Goal: Information Seeking & Learning: Learn about a topic

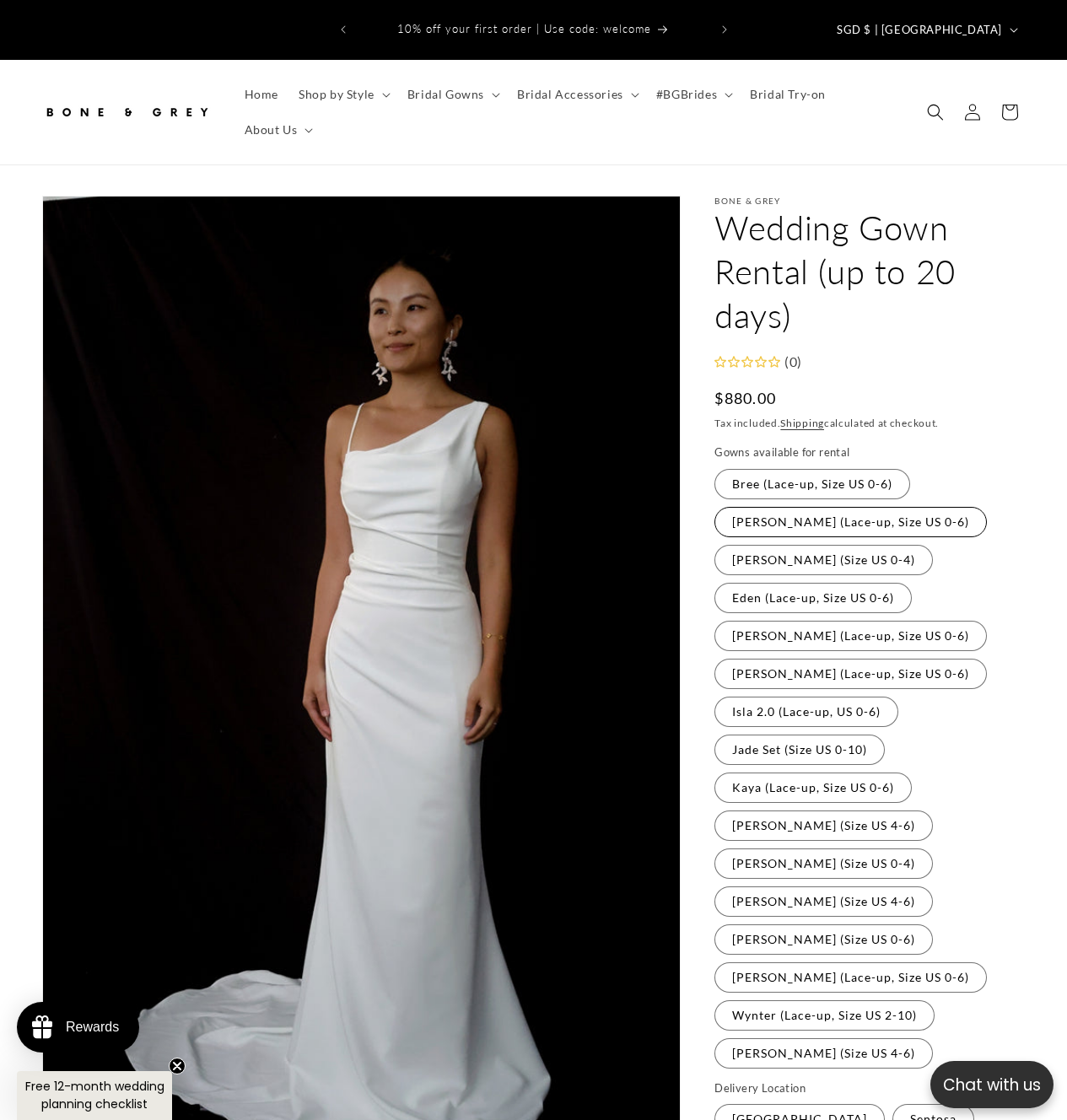
click at [852, 506] on label "Cora (Lace-up, Size US 0-6) Variant sold out or unavailable" at bounding box center [851, 521] width 273 height 30
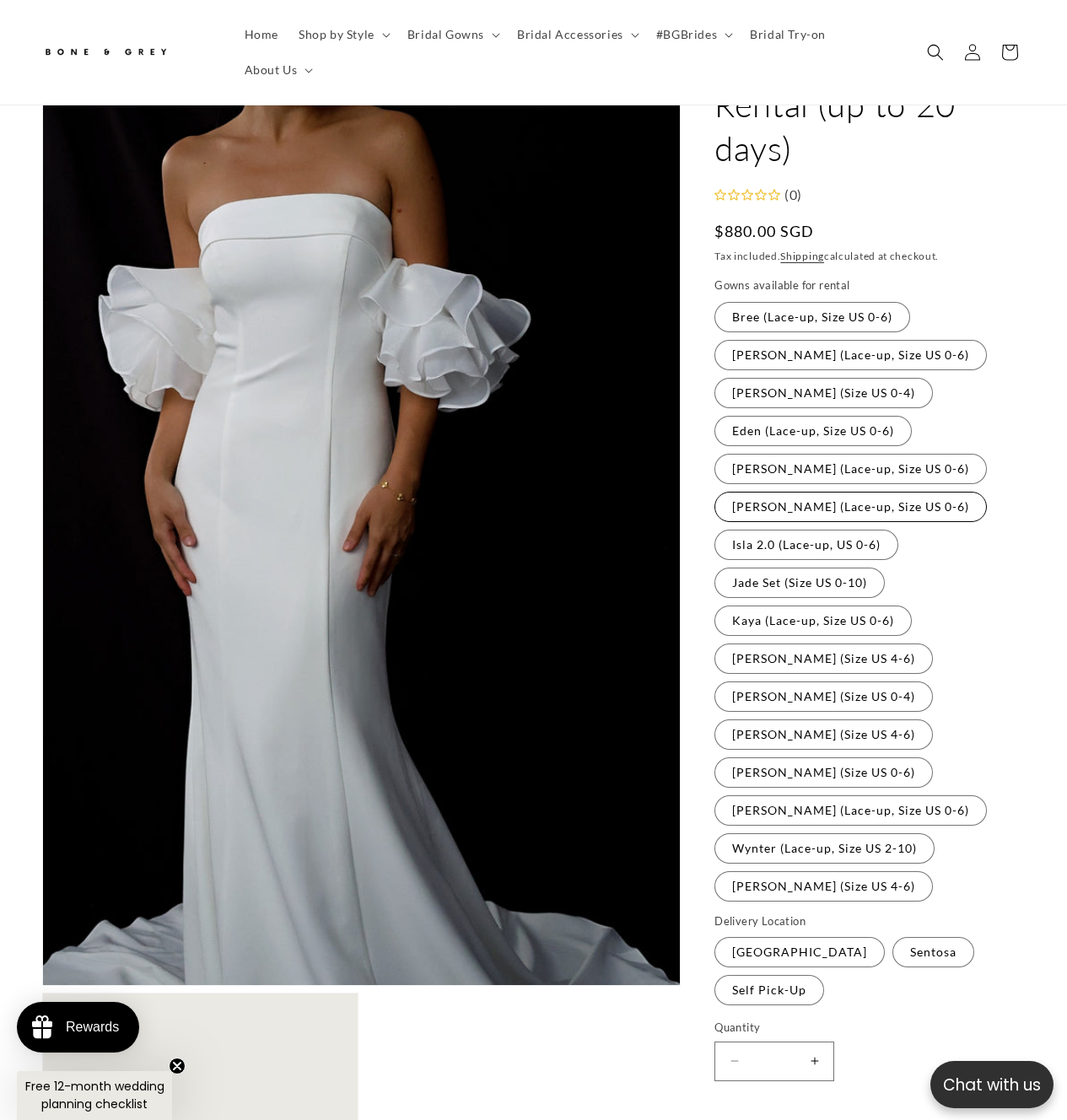
scroll to position [168, 0]
click at [829, 461] on fieldset "Gowns available for rental Bree (Lace-up, Size US 0-6) Variant sold out or unav…" at bounding box center [869, 589] width 310 height 625
click at [817, 452] on label "Florence (Lace-up, Size US 0-6) Variant sold out or unavailable" at bounding box center [851, 467] width 273 height 30
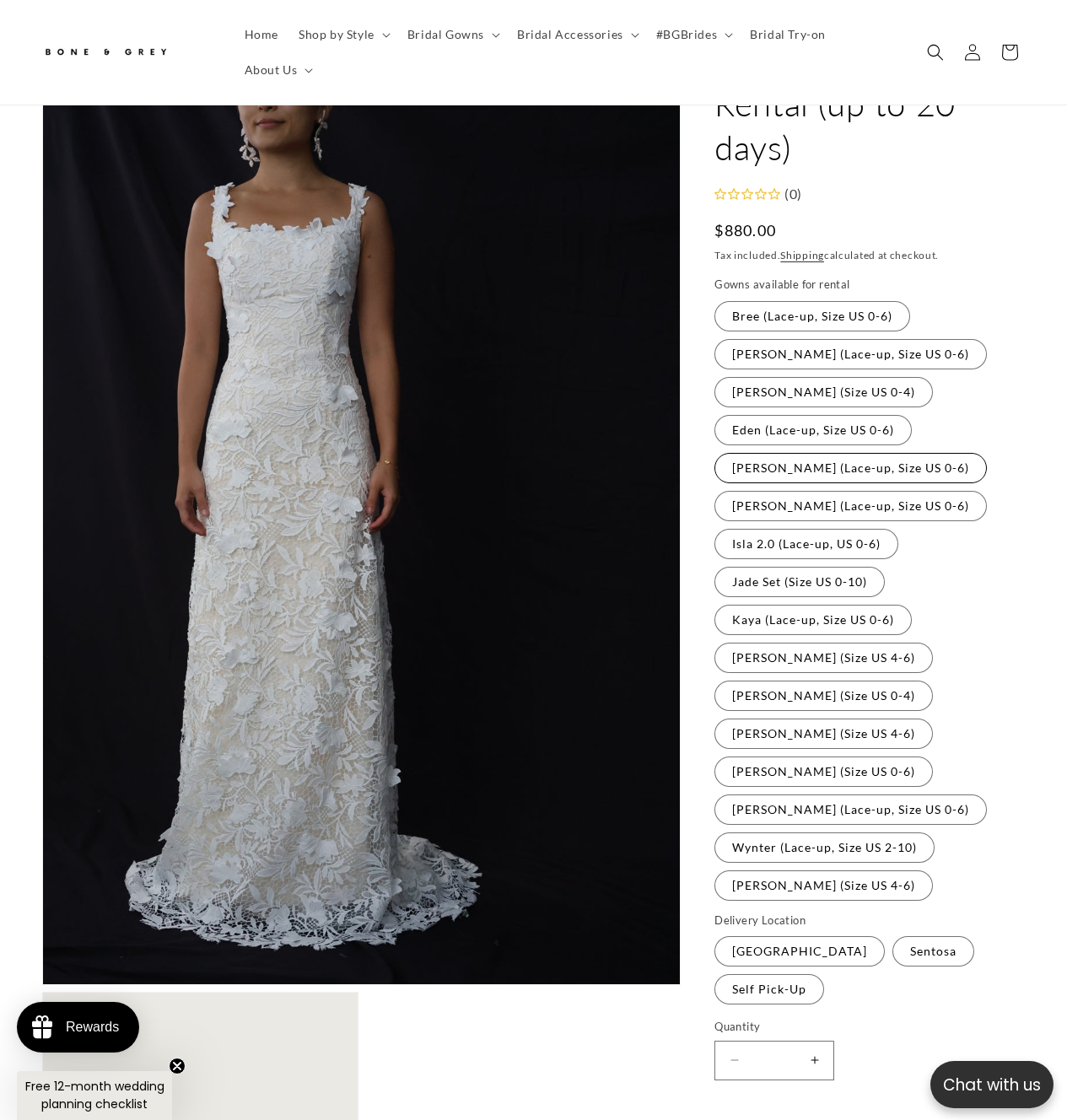
scroll to position [193, 0]
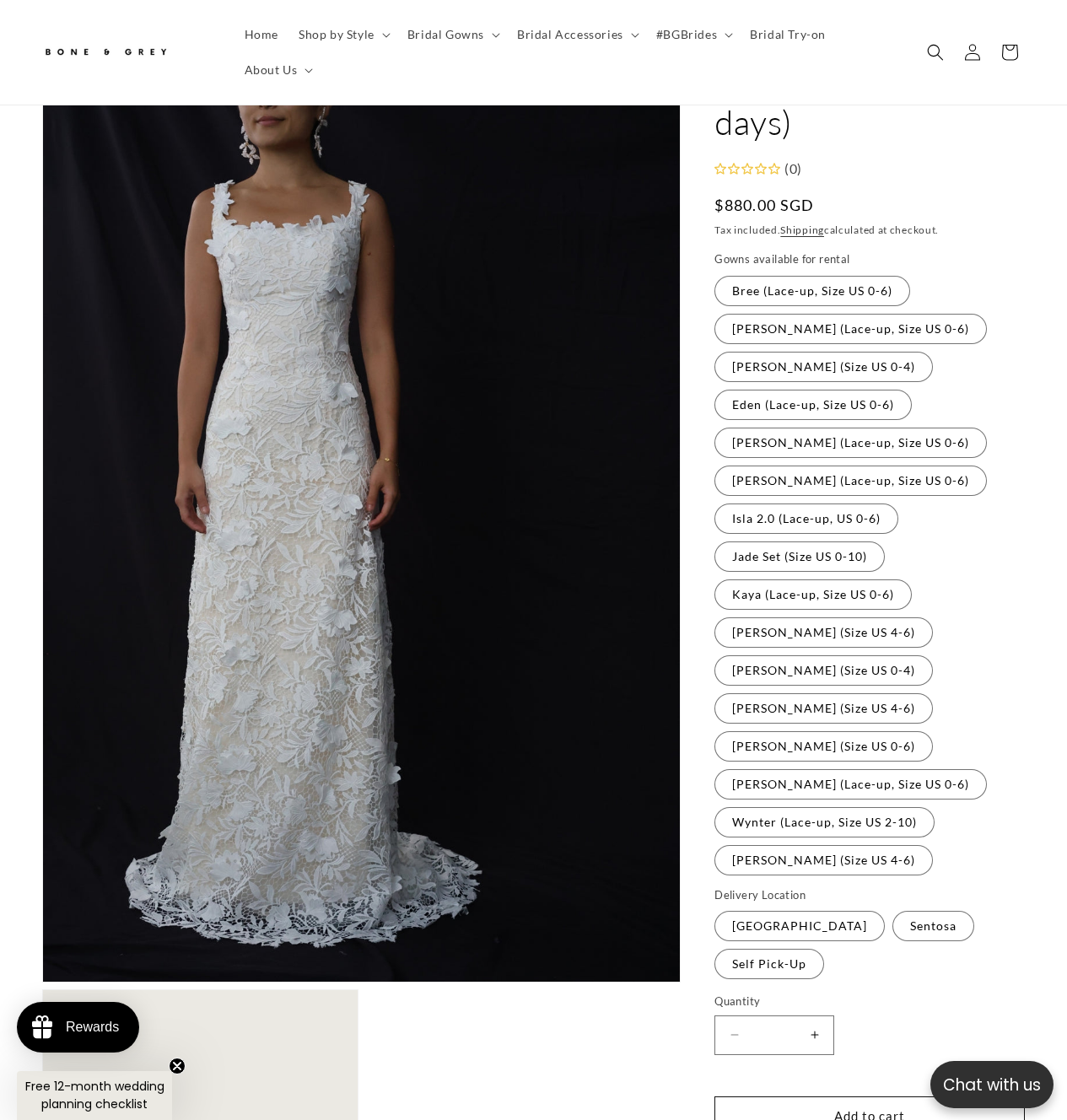
click at [816, 470] on fieldset "Gowns available for rental Bree (Lace-up, Size US 0-6) Variant sold out or unav…" at bounding box center [869, 563] width 310 height 625
click at [809, 504] on label "Isla 2.0 (Lace-up, US 0-6) Variant sold out or unavailable" at bounding box center [806, 518] width 184 height 30
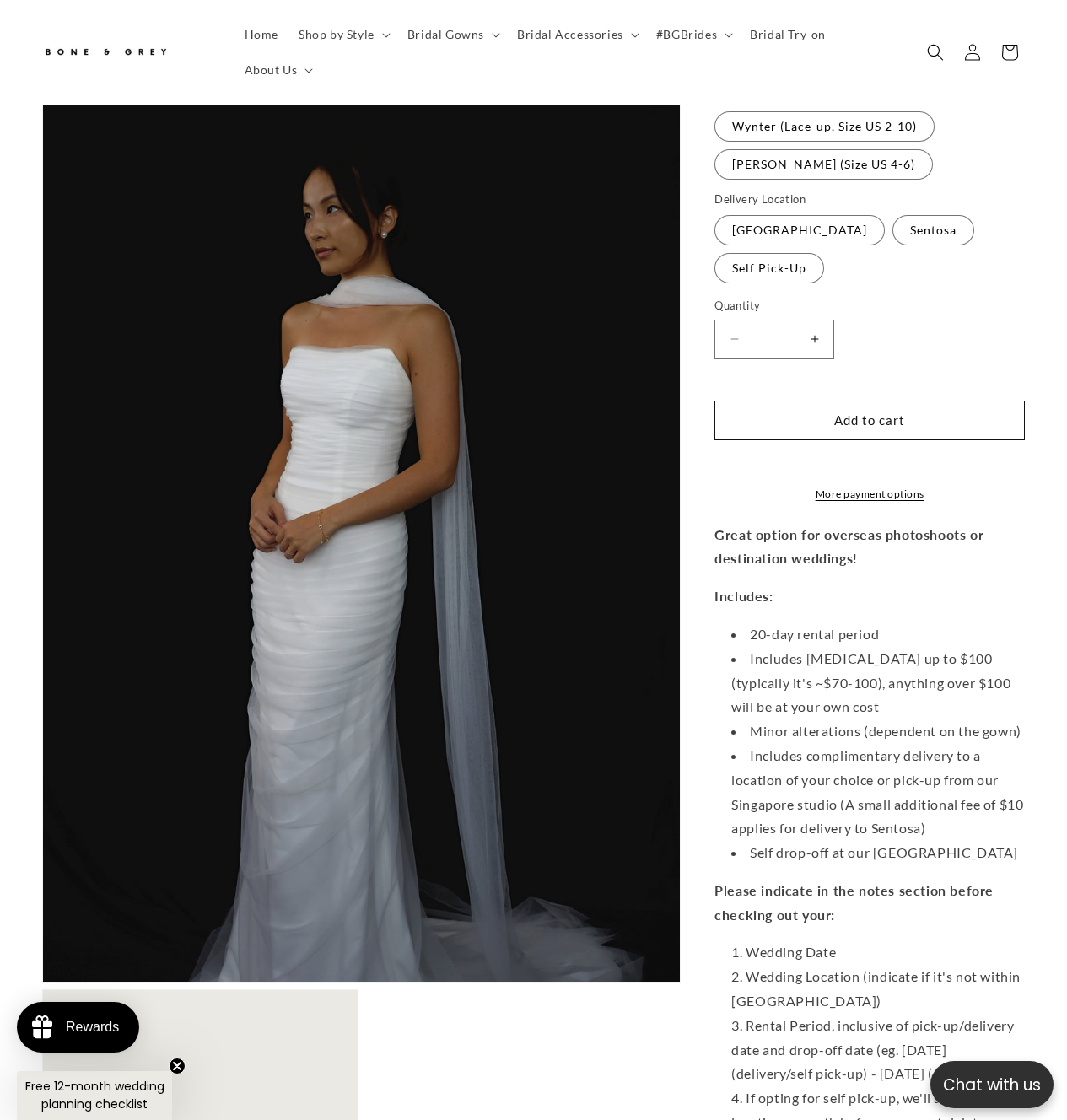
scroll to position [915, 0]
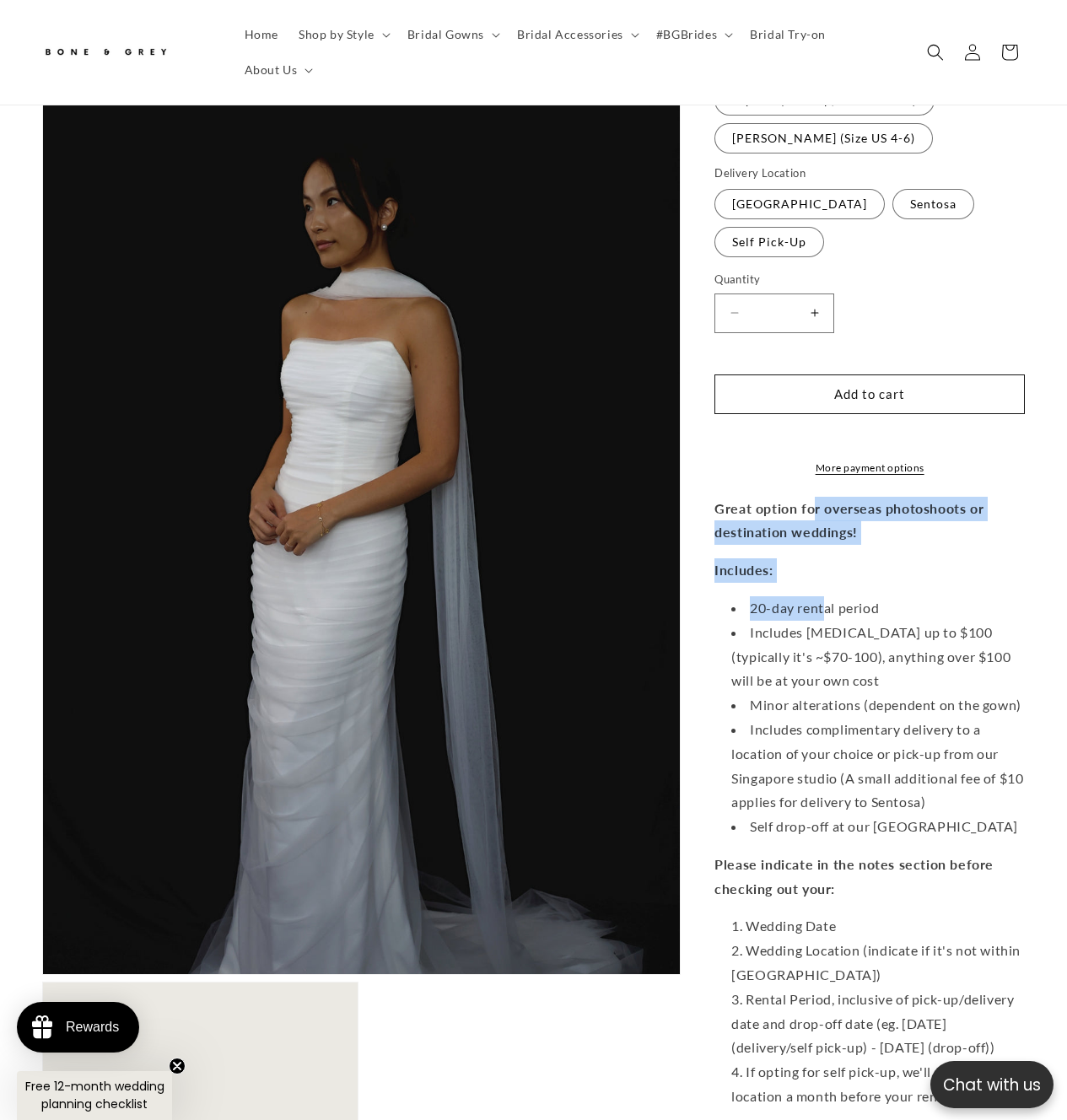
drag, startPoint x: 810, startPoint y: 495, endPoint x: 822, endPoint y: 593, distance: 98.7
click at [822, 593] on div "Great option for overseas photoshoots or destination weddings! Includes: 20-day…" at bounding box center [869, 865] width 310 height 736
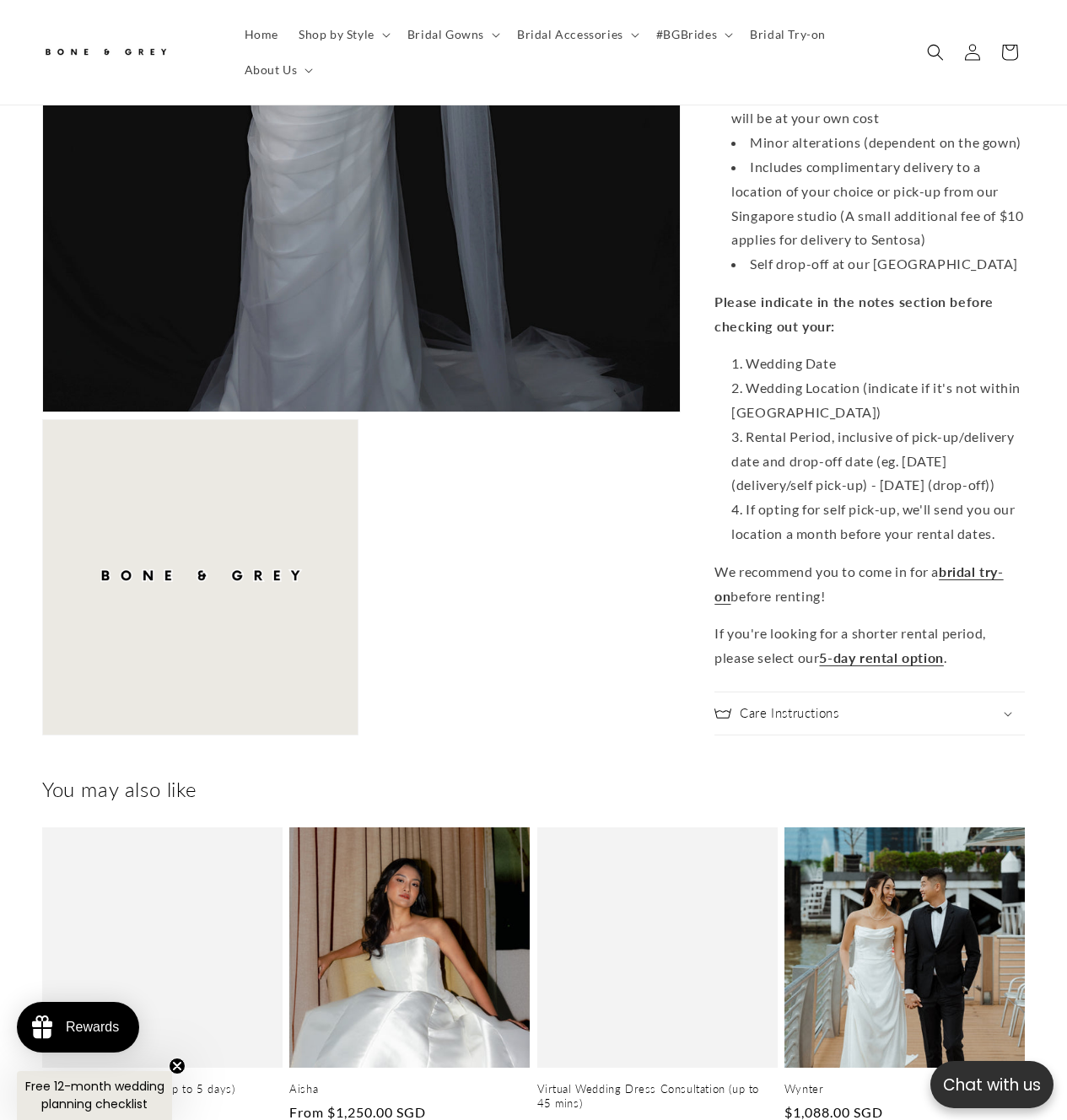
scroll to position [1479, 0]
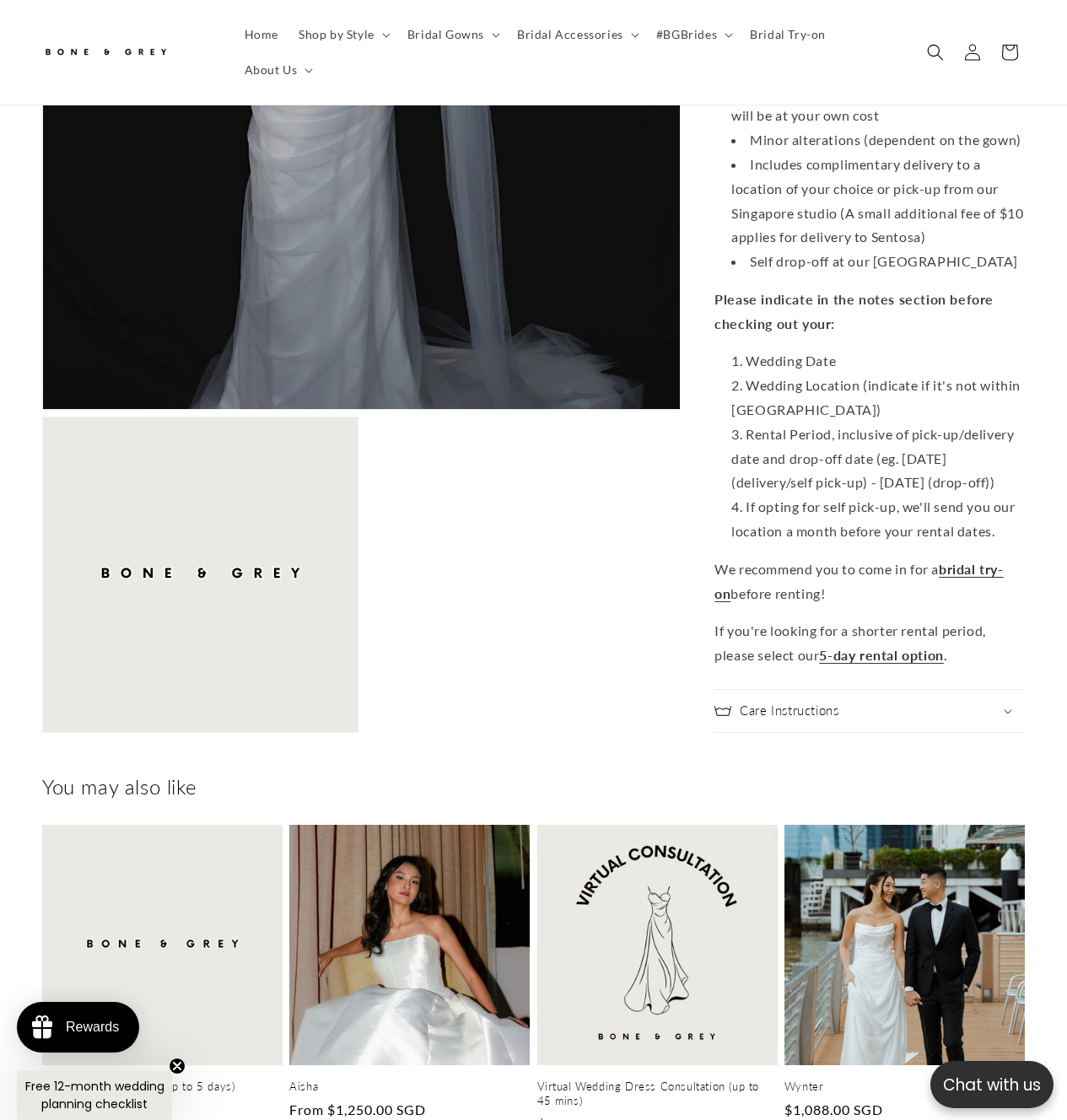
click at [915, 712] on summary "Care Instructions" at bounding box center [869, 711] width 310 height 43
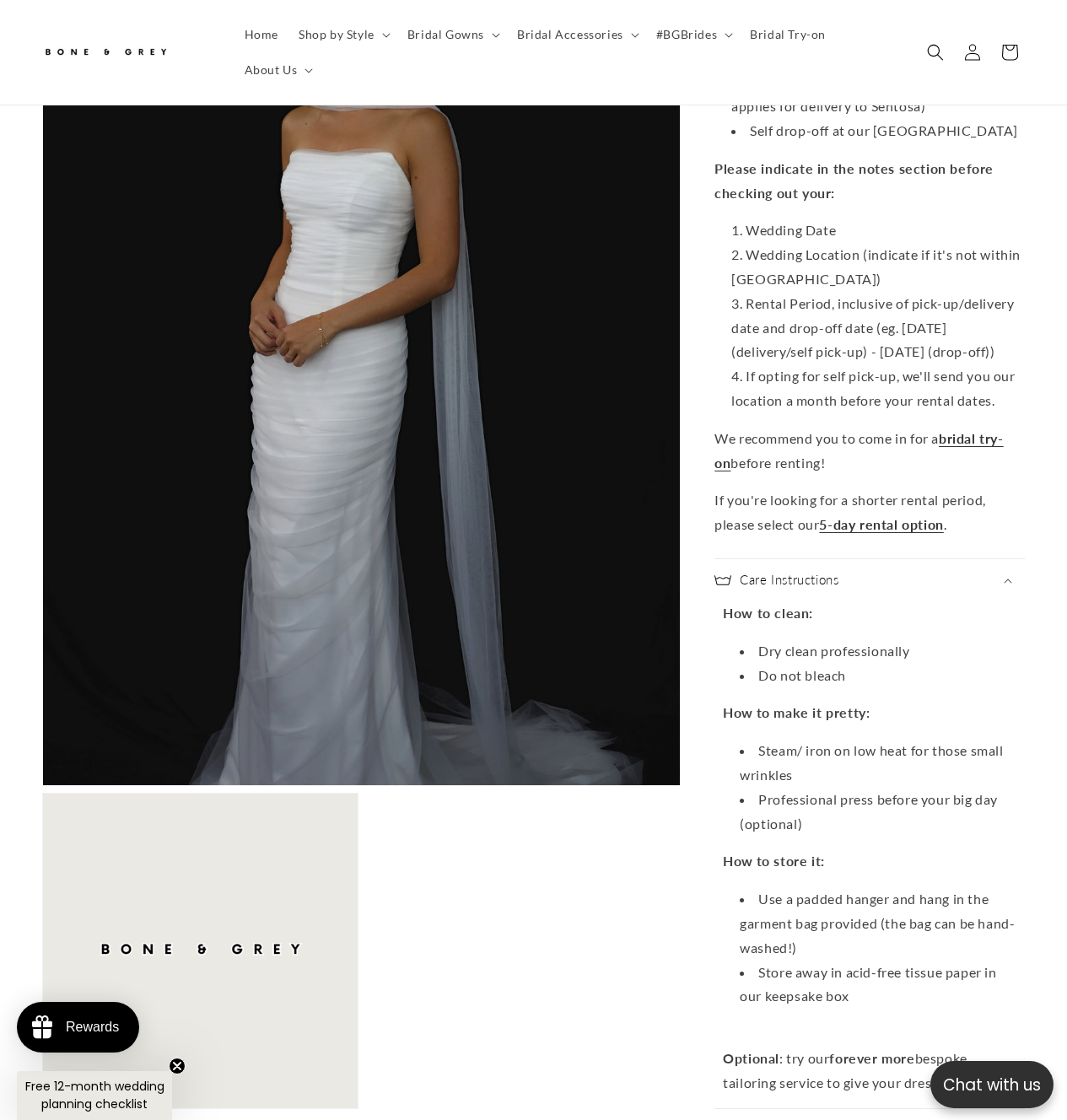
scroll to position [1598, 0]
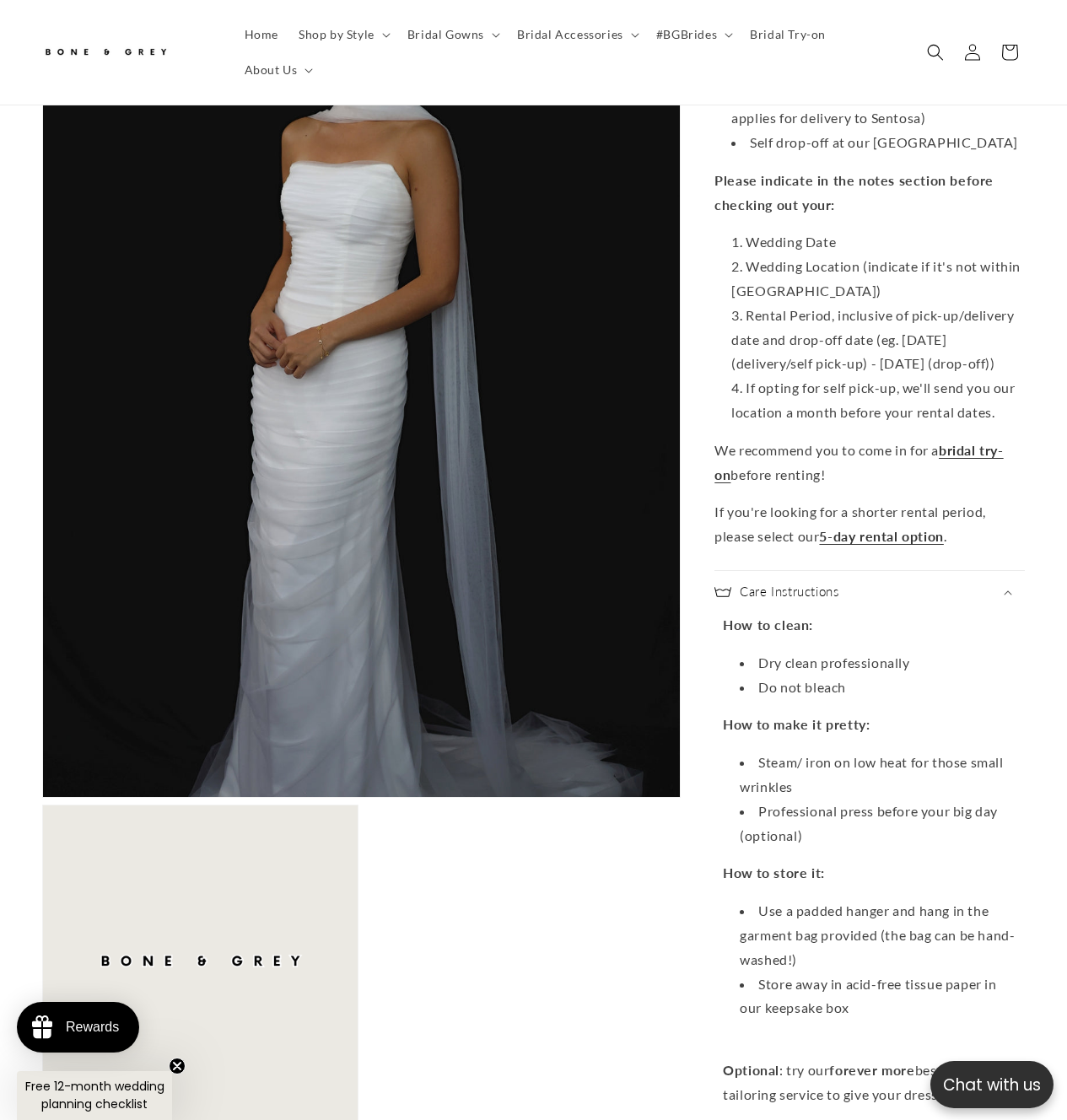
click at [911, 600] on div "Care Instructions" at bounding box center [869, 591] width 310 height 16
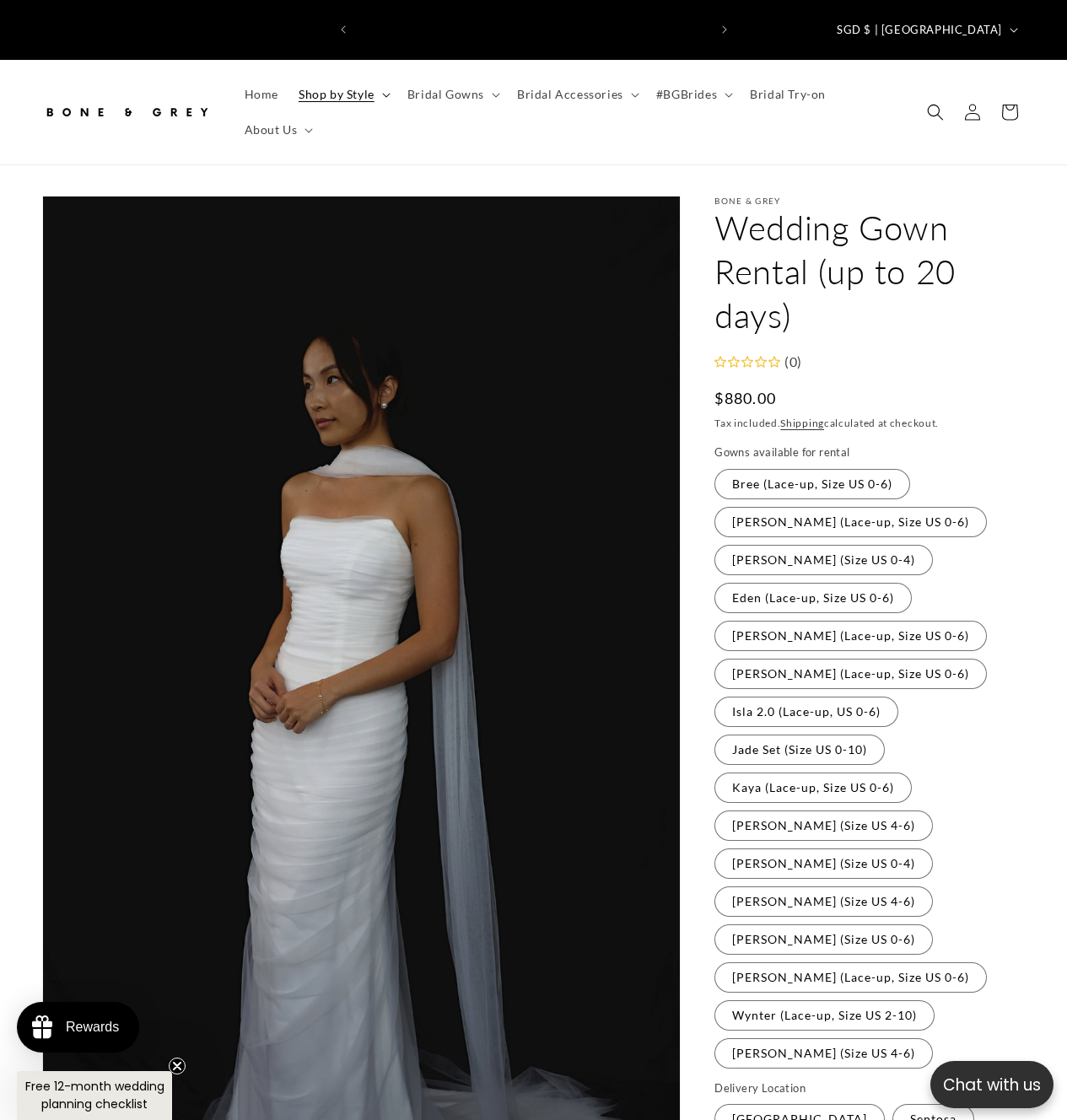
scroll to position [0, 702]
click at [456, 87] on span "Bridal Gowns" at bounding box center [445, 95] width 76 height 15
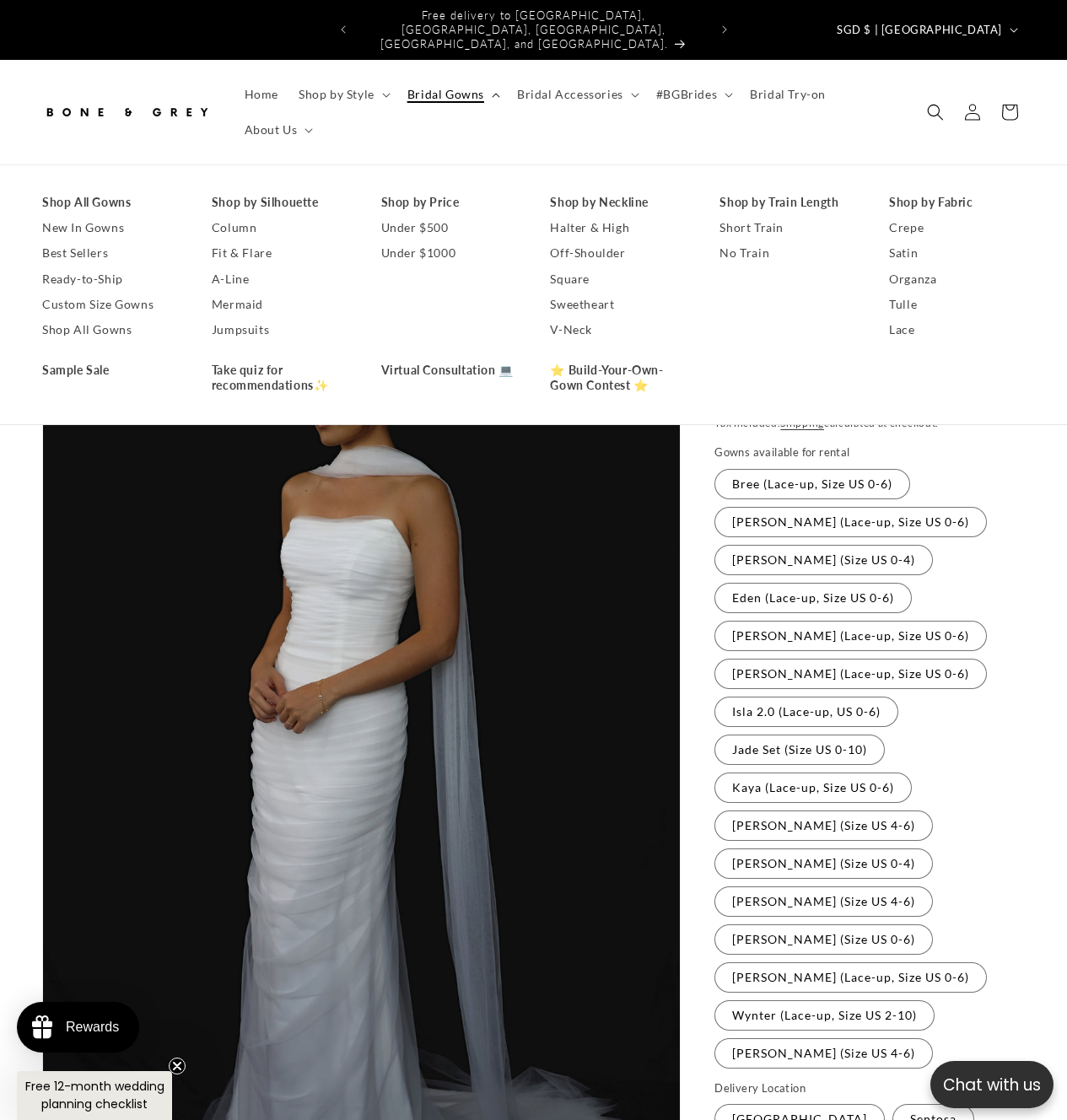
click at [456, 87] on span "Bridal Gowns" at bounding box center [445, 95] width 76 height 15
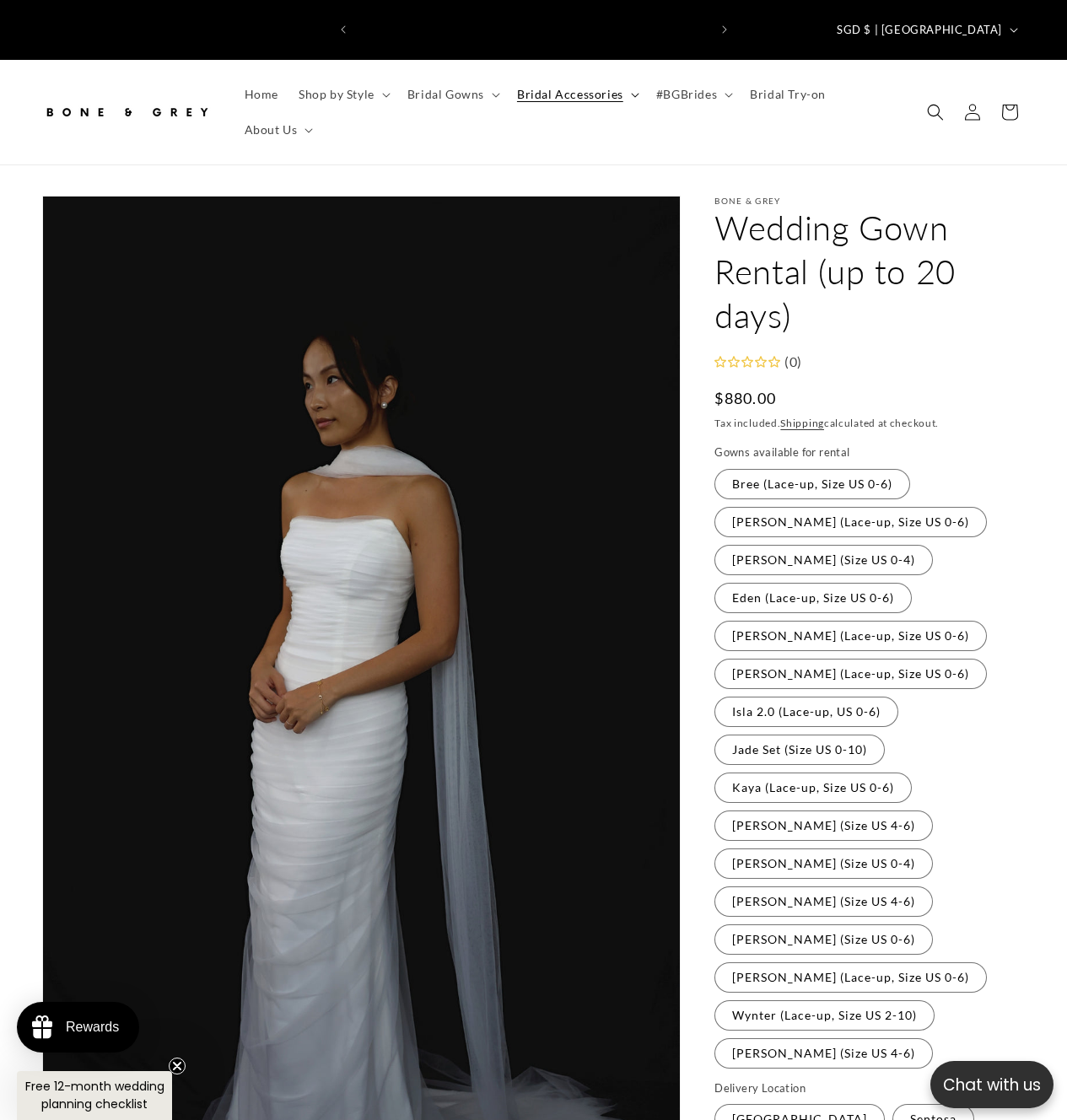
scroll to position [0, 0]
click at [275, 122] on span "About Us" at bounding box center [271, 129] width 53 height 15
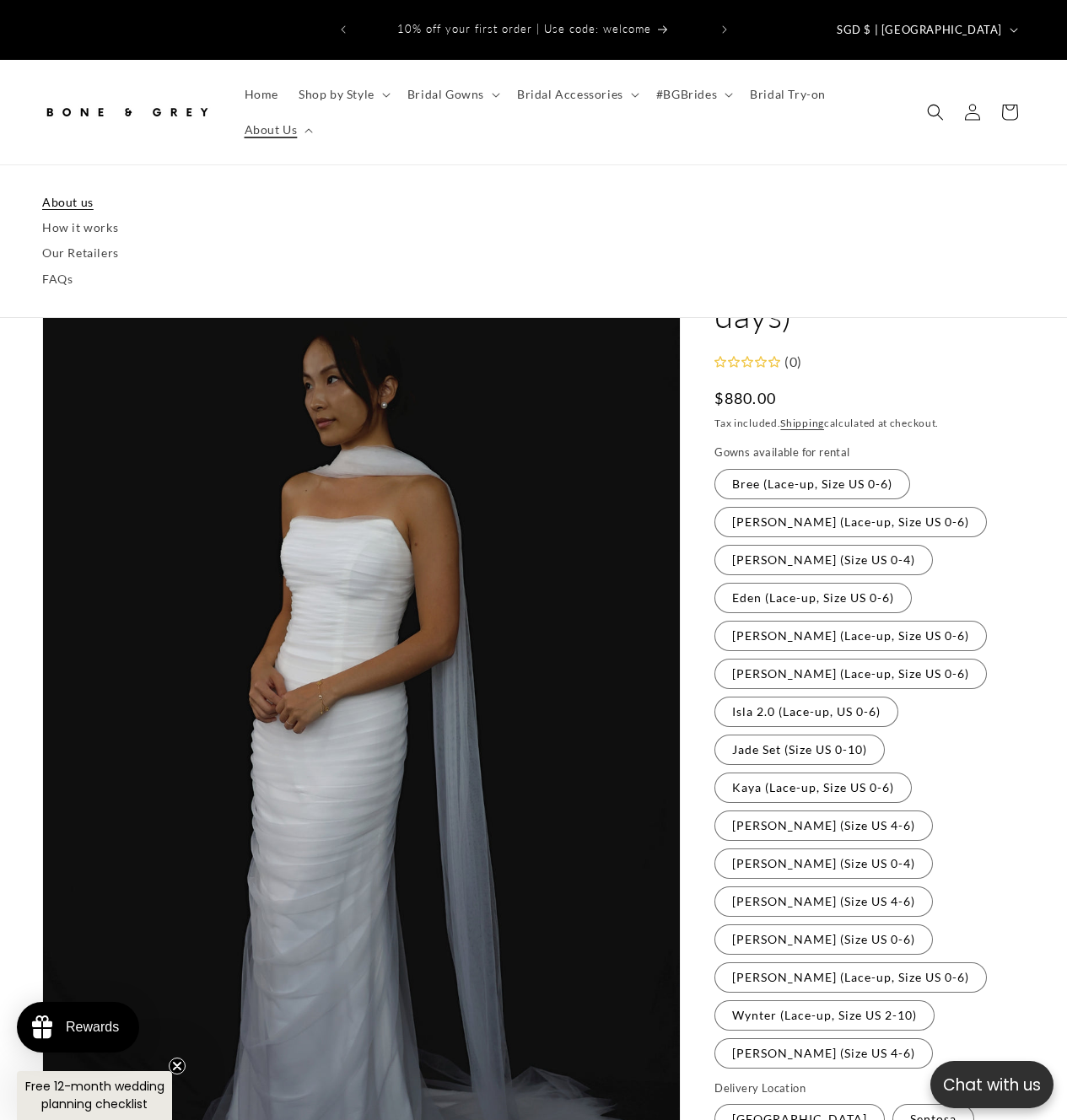
click at [289, 189] on link "About us" at bounding box center [534, 202] width 982 height 25
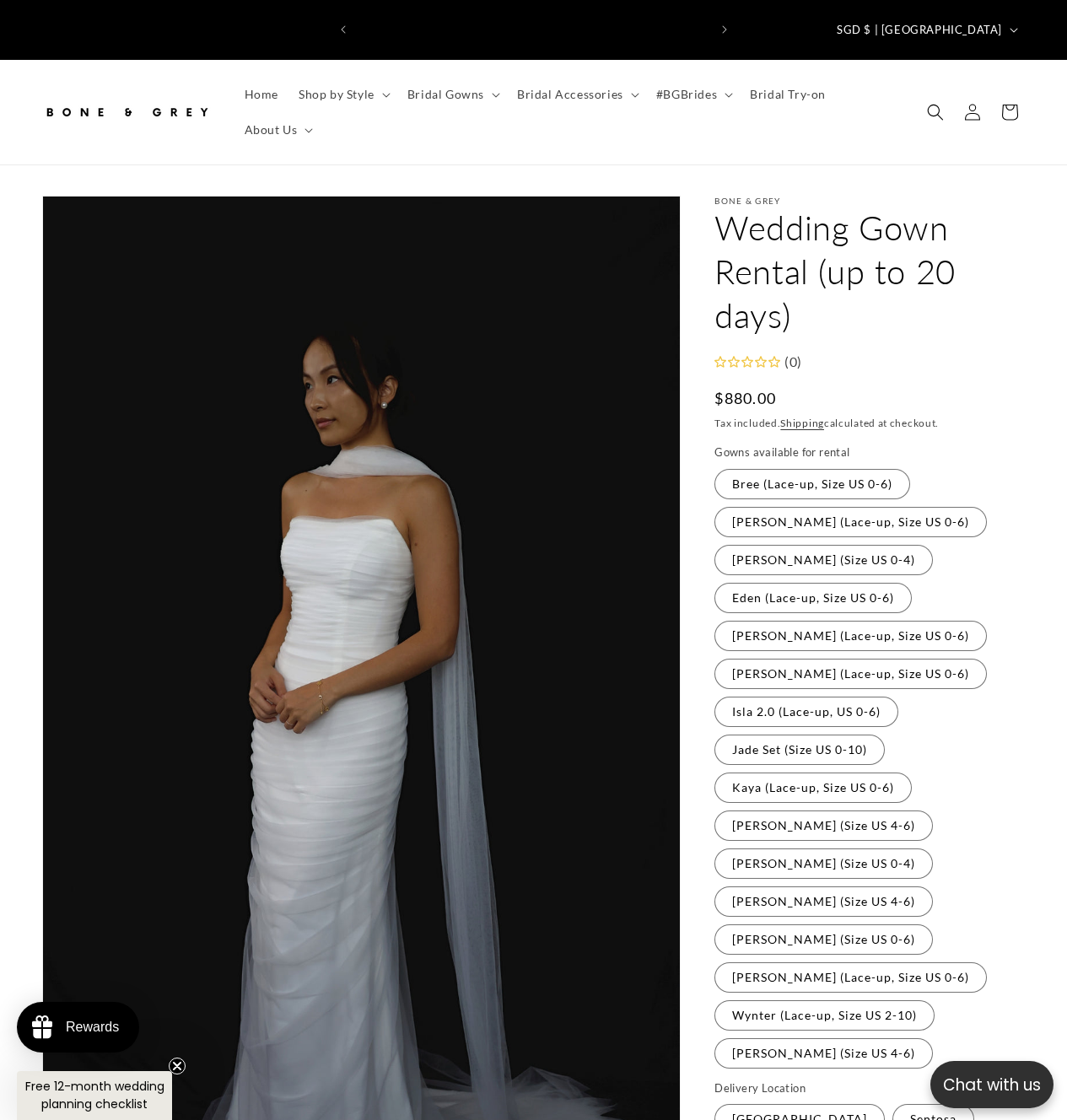
scroll to position [0, 351]
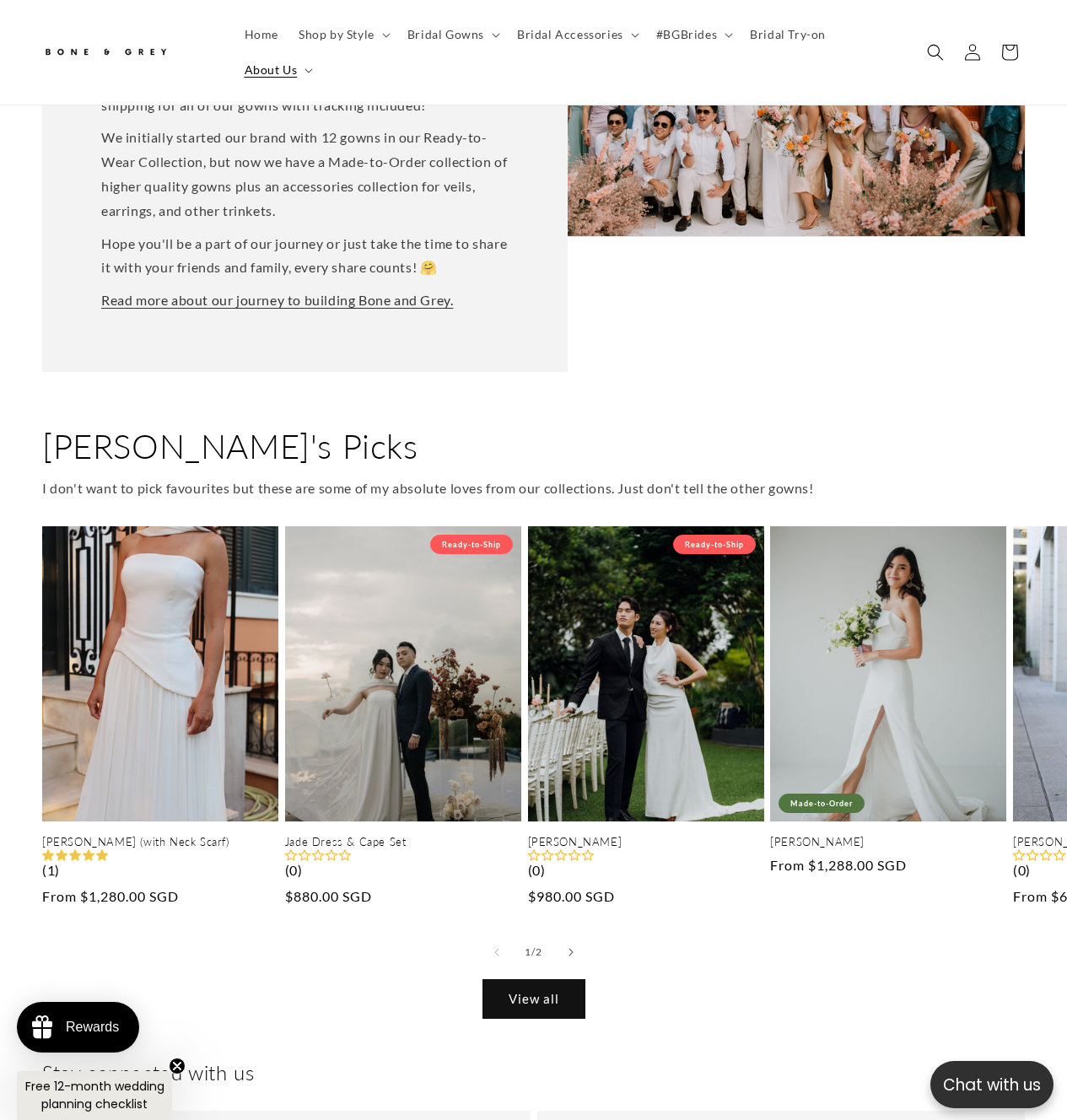
scroll to position [0, 351]
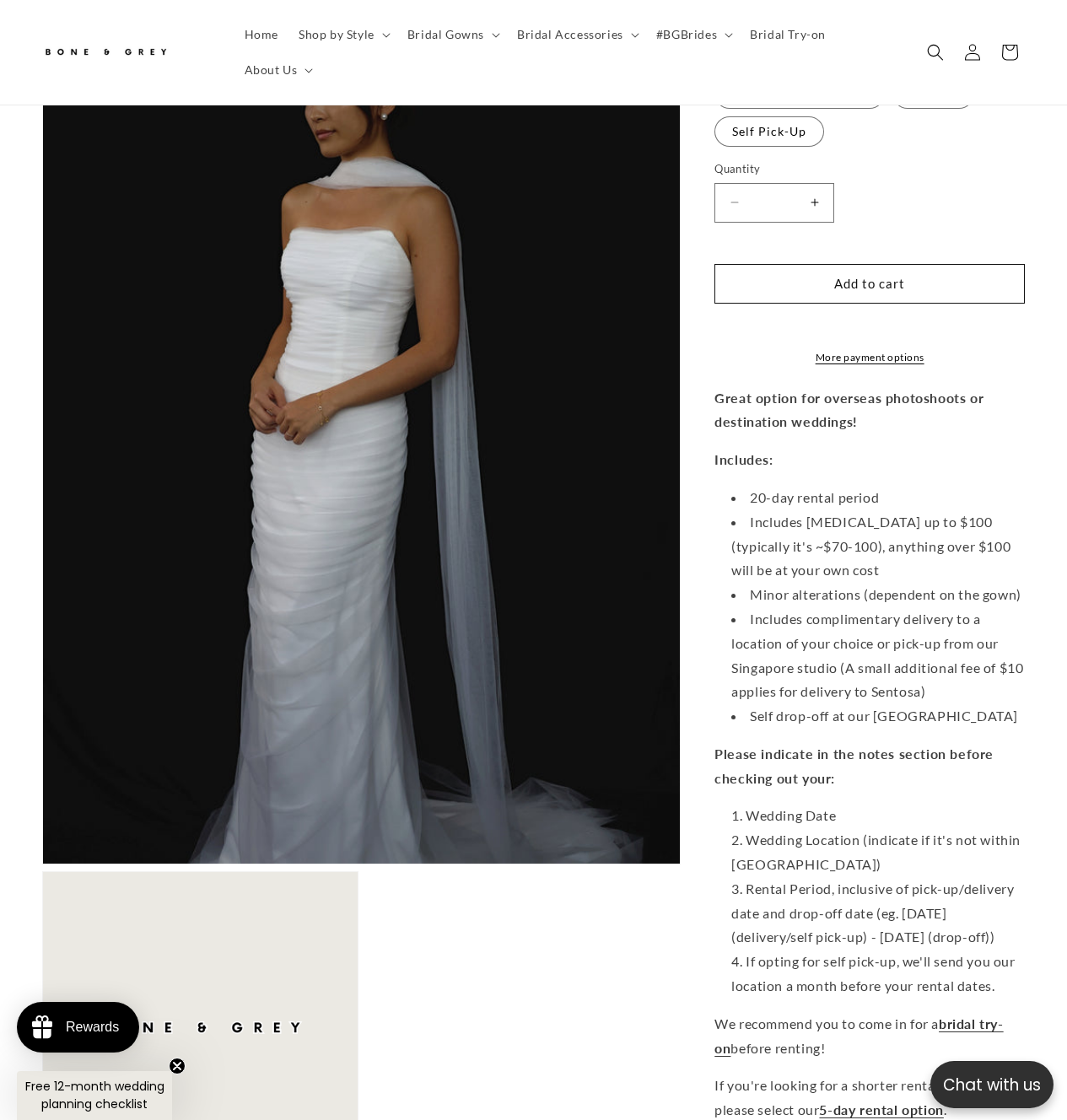
scroll to position [0, 351]
click at [988, 418] on p "Great option for overseas photoshoots or destination weddings!" at bounding box center [869, 411] width 310 height 49
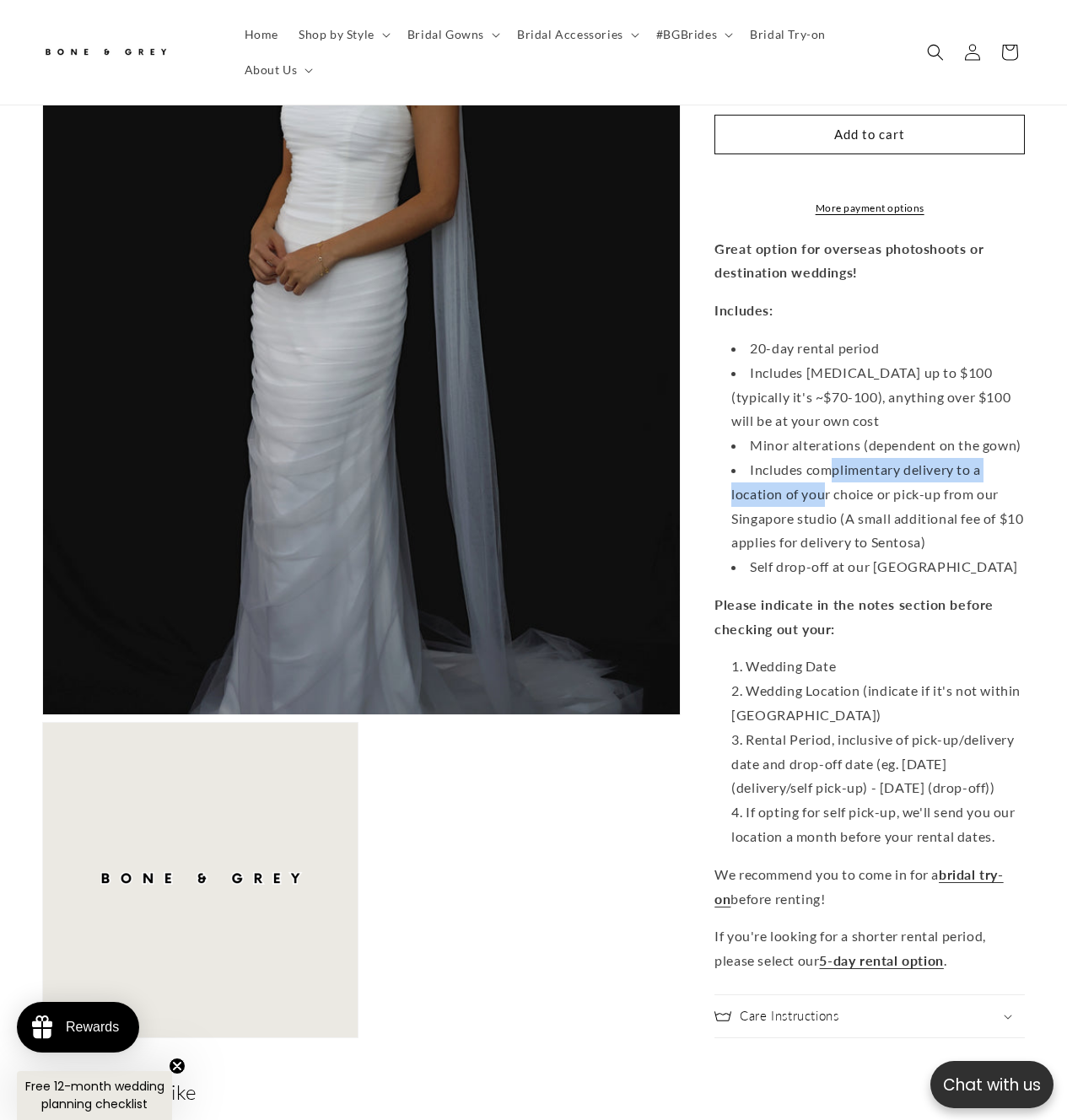
drag, startPoint x: 835, startPoint y: 450, endPoint x: 826, endPoint y: 491, distance: 42.0
click at [826, 492] on li "Includes complimentary delivery to a location of your choice or pick-up from ou…" at bounding box center [878, 506] width 294 height 97
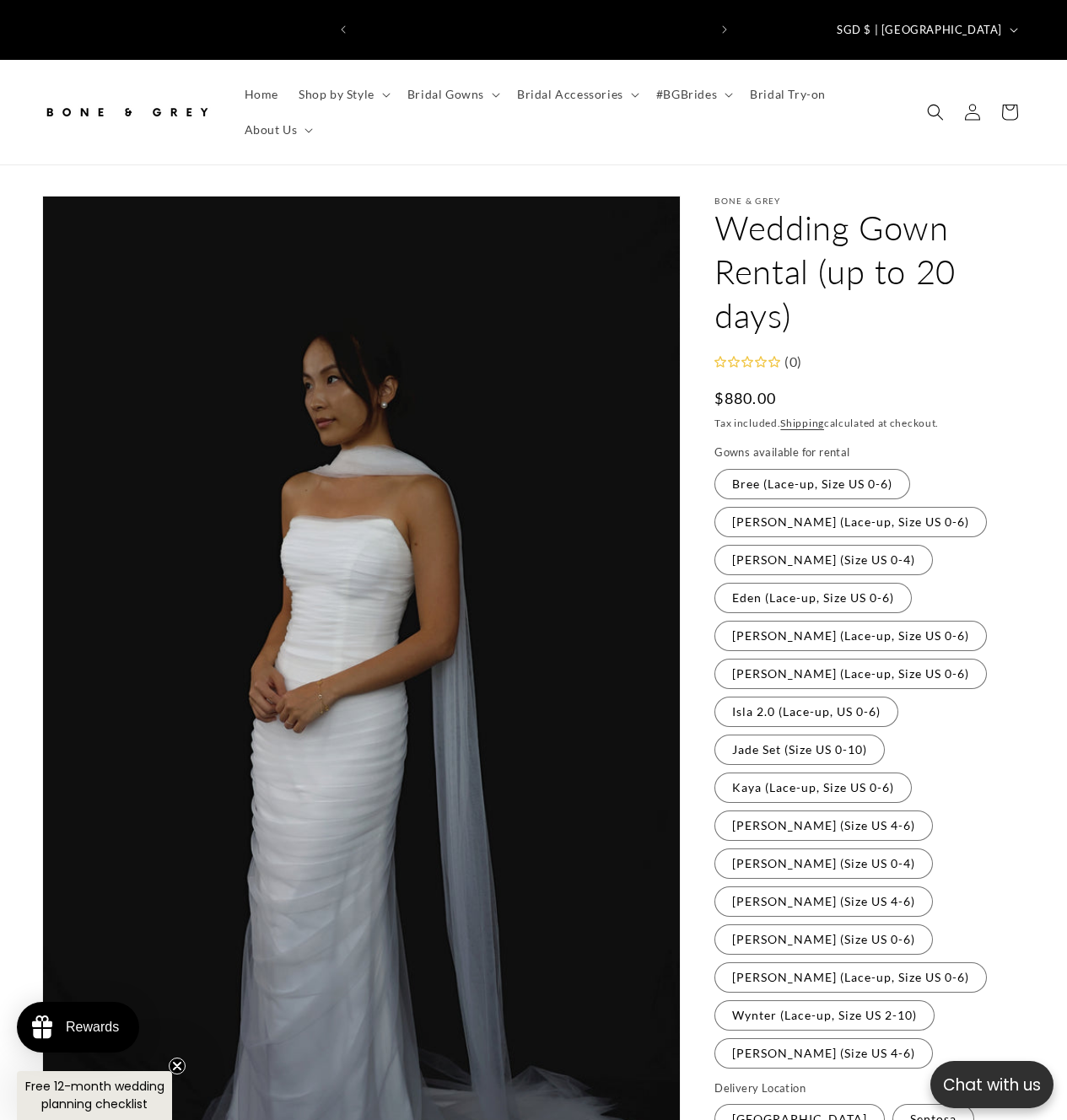
scroll to position [0, 0]
click at [258, 87] on span "Home" at bounding box center [261, 95] width 34 height 15
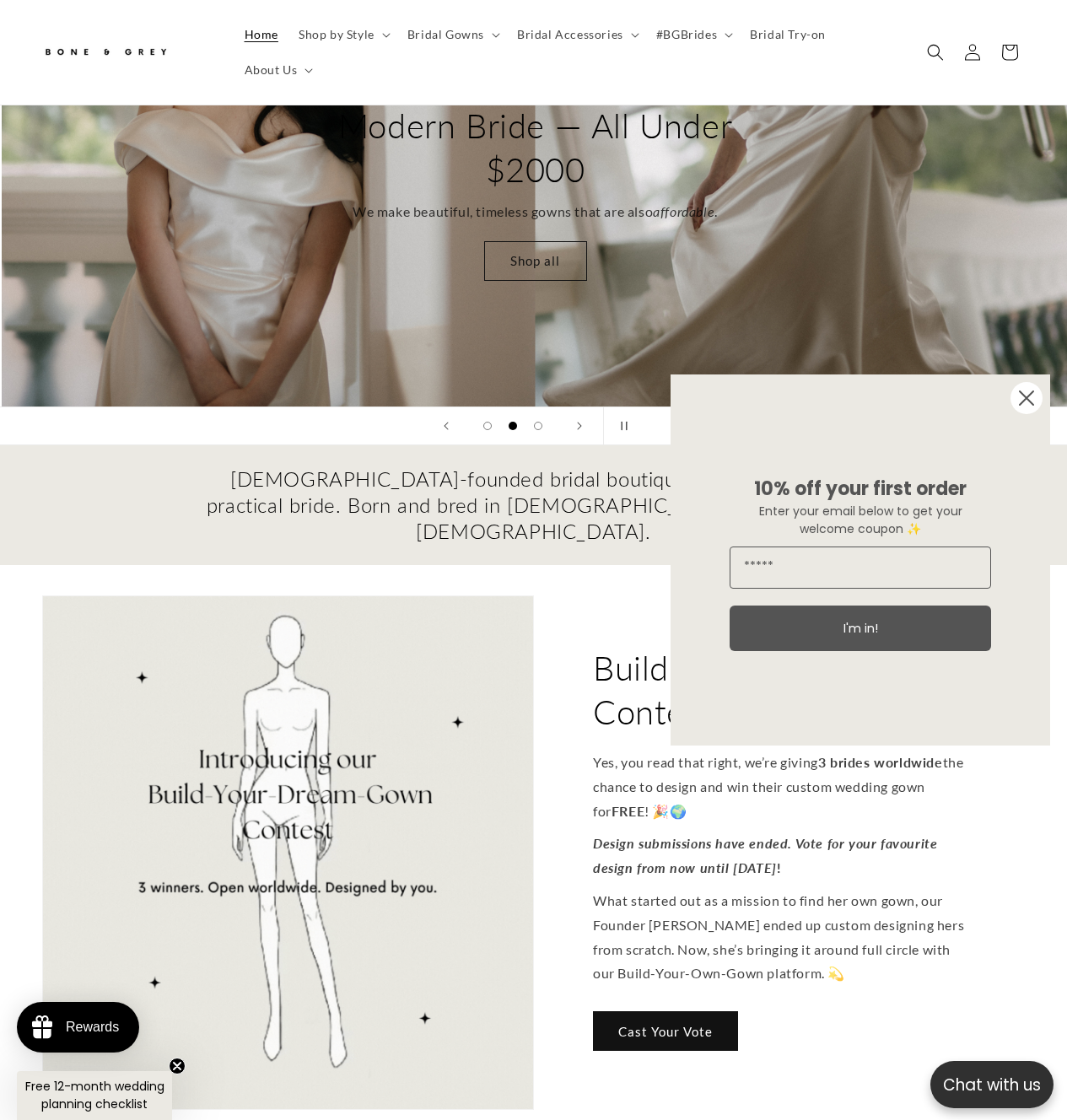
scroll to position [0, 1067]
click at [1038, 392] on circle "Close dialog" at bounding box center [1025, 397] width 32 height 32
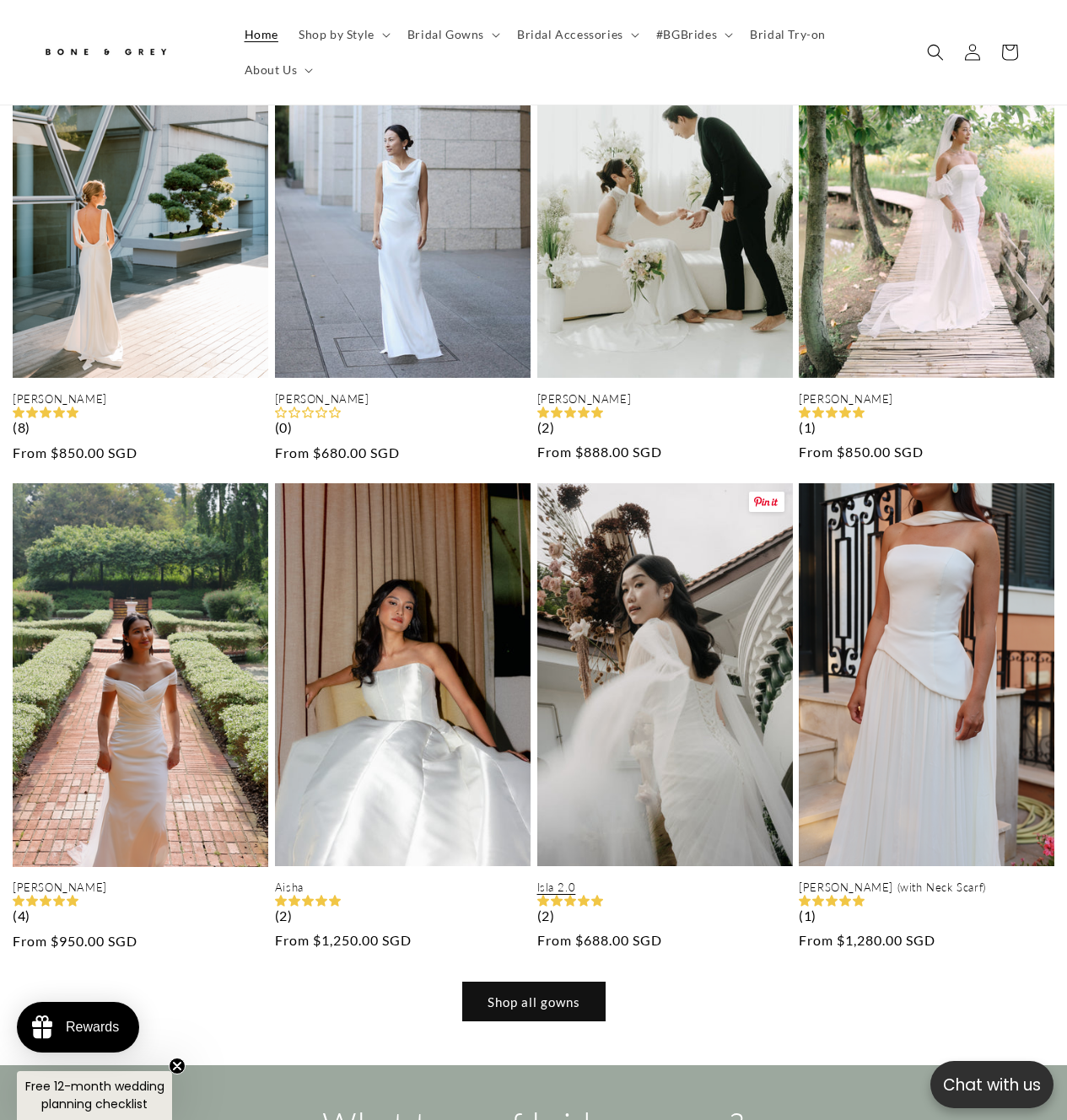
scroll to position [0, 2133]
click at [683, 880] on link "Isla 2.0" at bounding box center [665, 887] width 255 height 14
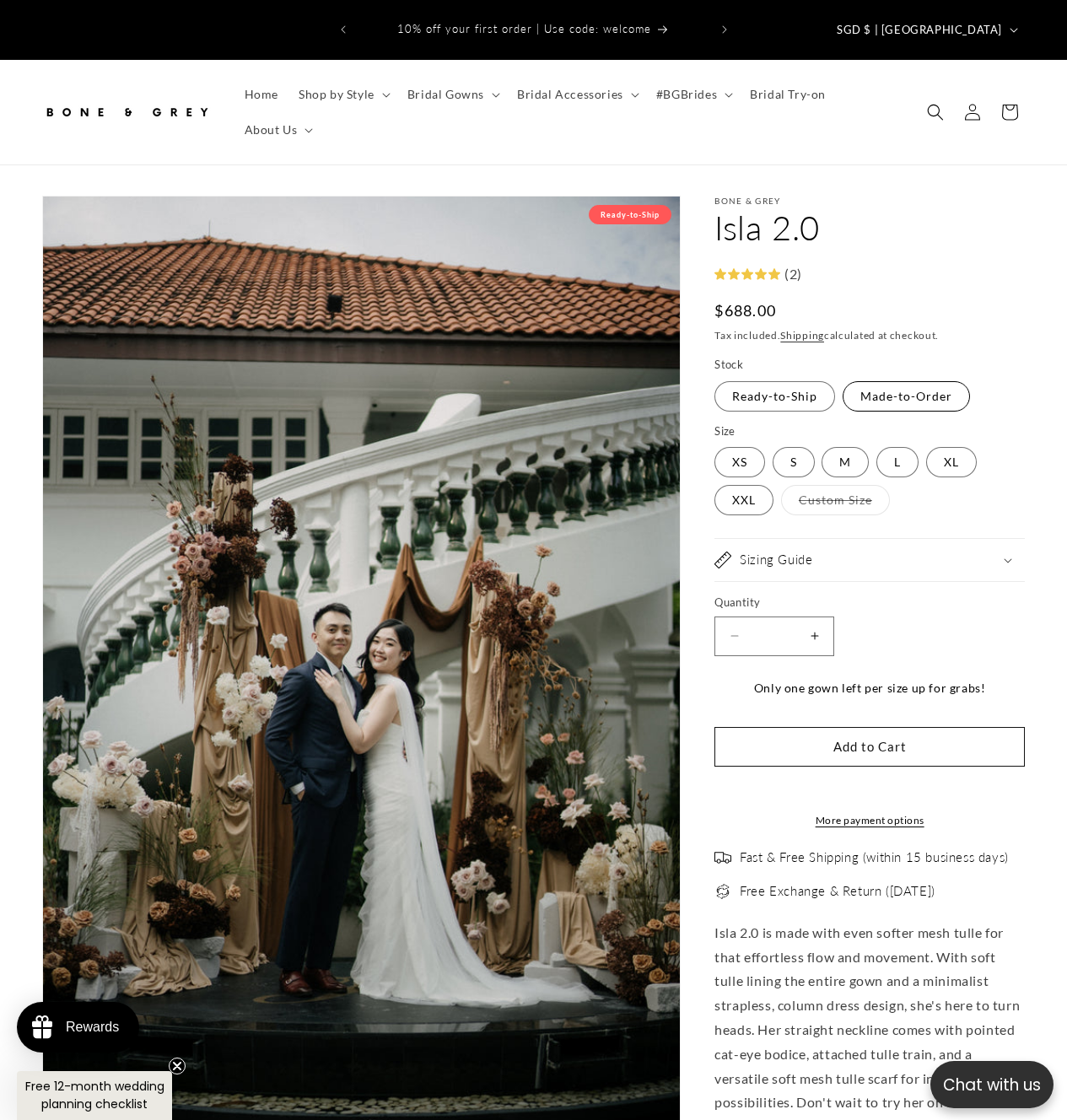
click at [902, 381] on label "Made-to-Order Variant sold out or unavailable" at bounding box center [907, 395] width 128 height 30
click at [809, 381] on label "Ready-to-Ship Variant sold out or unavailable" at bounding box center [774, 395] width 121 height 30
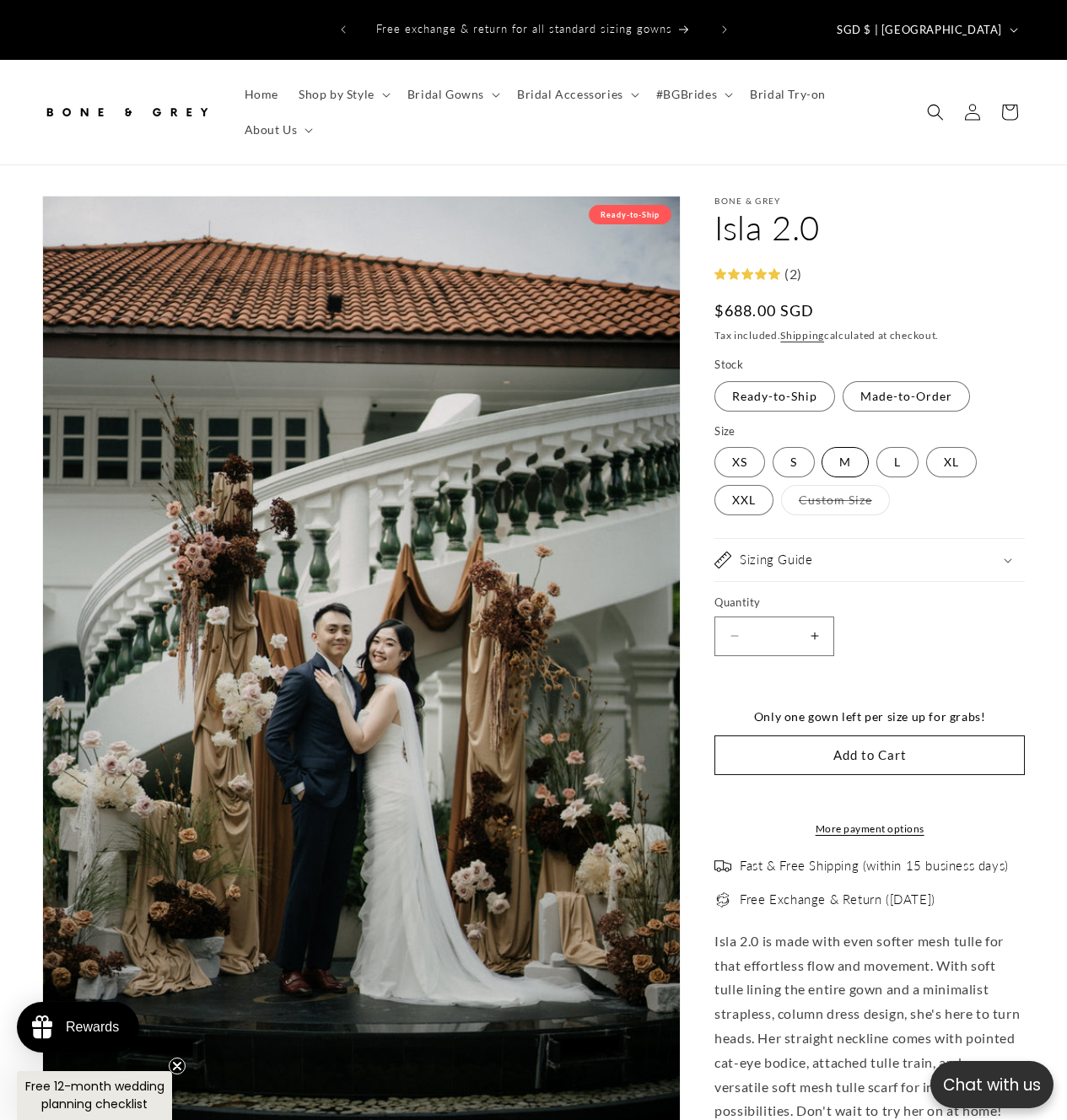
click at [839, 446] on label "M Variant sold out or unavailable" at bounding box center [845, 461] width 47 height 30
click at [791, 446] on label "S Variant sold out or unavailable" at bounding box center [793, 461] width 43 height 30
click at [922, 434] on fieldset "Size XS Variant sold out or unavailable S Variant sold out or unavailable M Var…" at bounding box center [869, 471] width 310 height 95
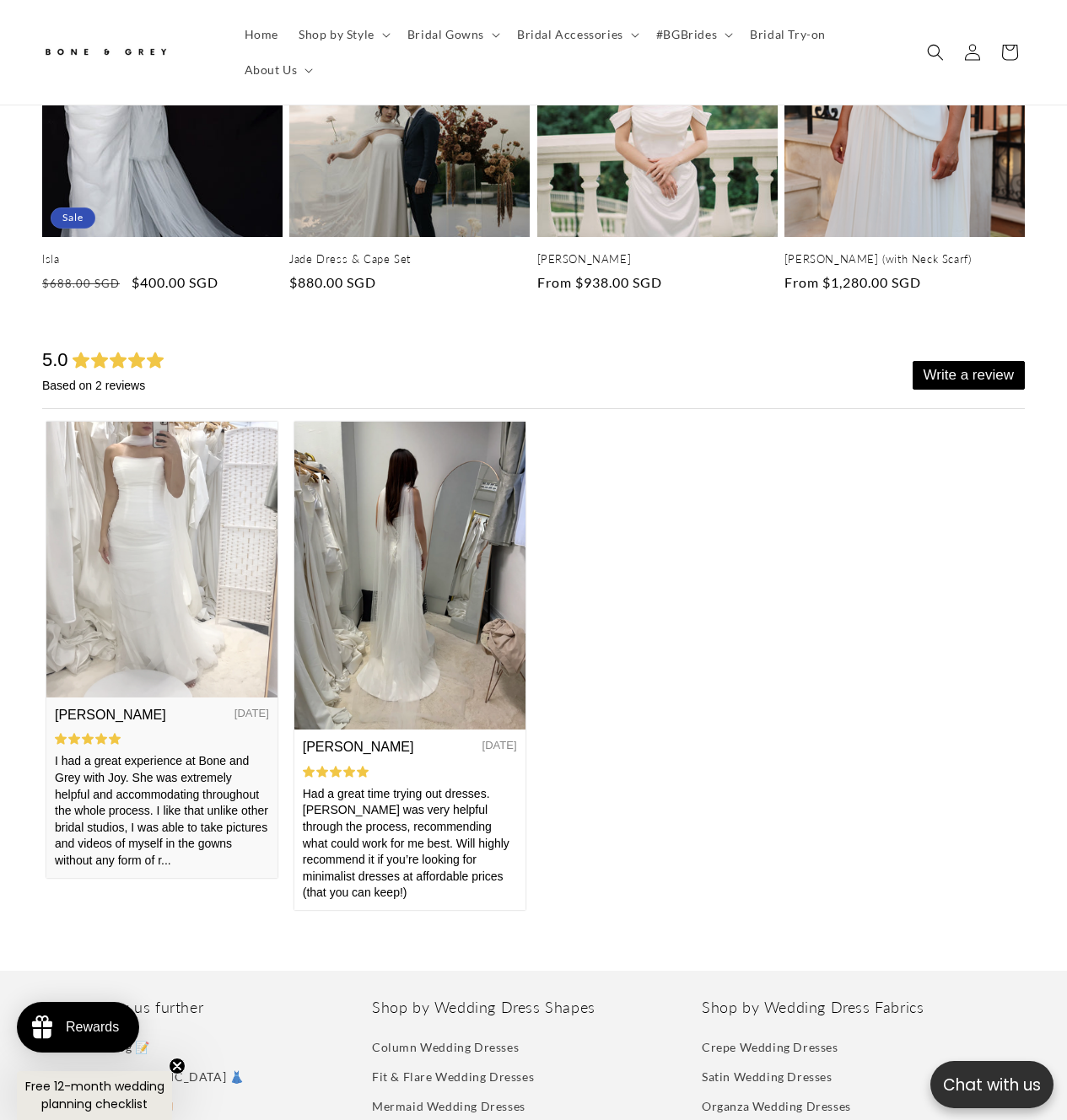
click at [170, 690] on img at bounding box center [161, 558] width 231 height 275
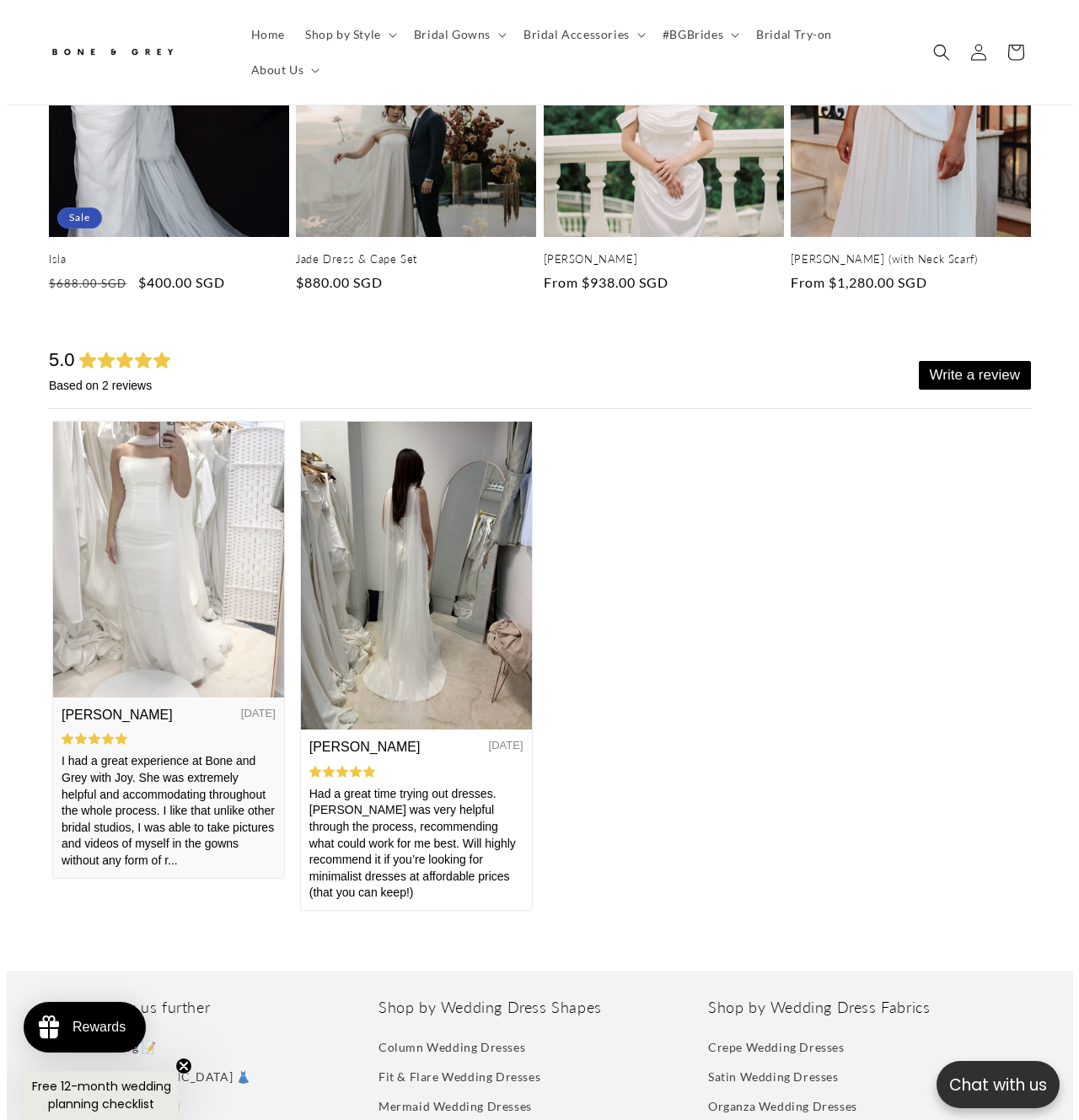
scroll to position [5650, 0]
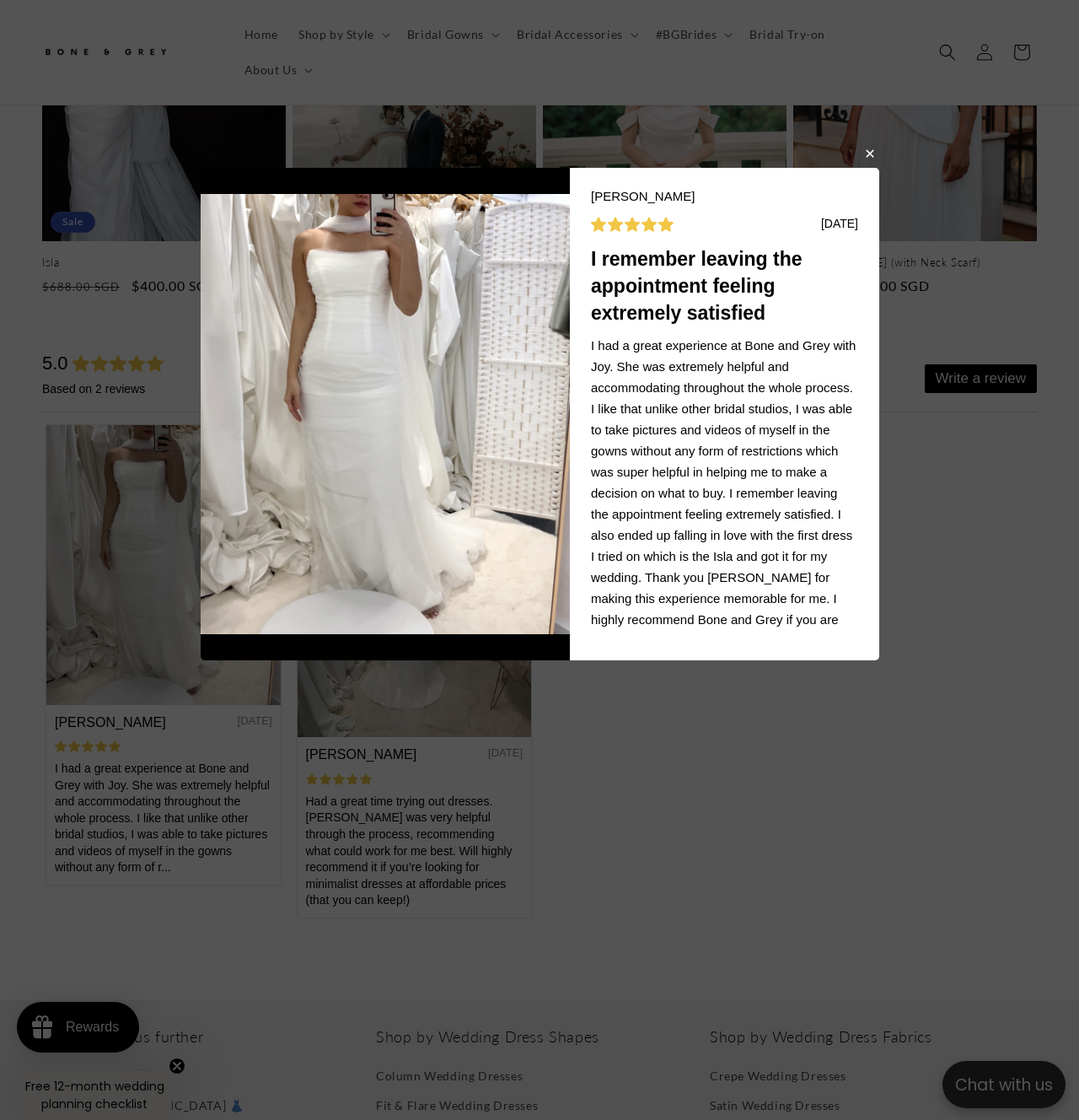
click at [497, 684] on div "[PERSON_NAME] T [DATE] I remember leaving the appointment feeling extremely sat…" at bounding box center [540, 560] width 678 height 784
click at [603, 757] on div "[PERSON_NAME] T [DATE] I remember leaving the appointment feeling extremely sat…" at bounding box center [540, 560] width 678 height 784
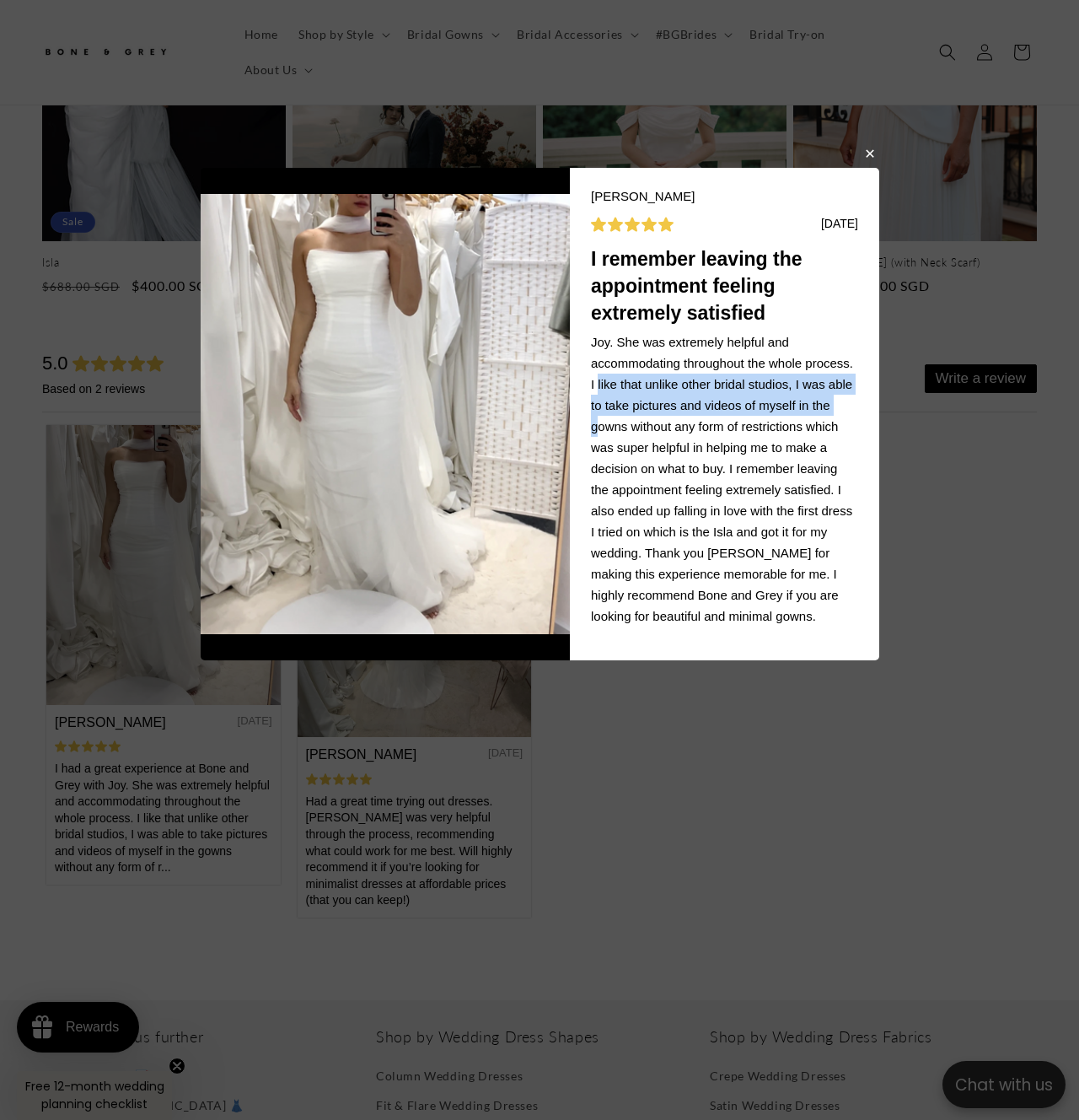
scroll to position [0, 711]
drag, startPoint x: 648, startPoint y: 385, endPoint x: 671, endPoint y: 433, distance: 53.2
click at [671, 433] on div "I had a great experience at Bone and Grey with Joy. She was extremely helpful a…" at bounding box center [724, 468] width 268 height 316
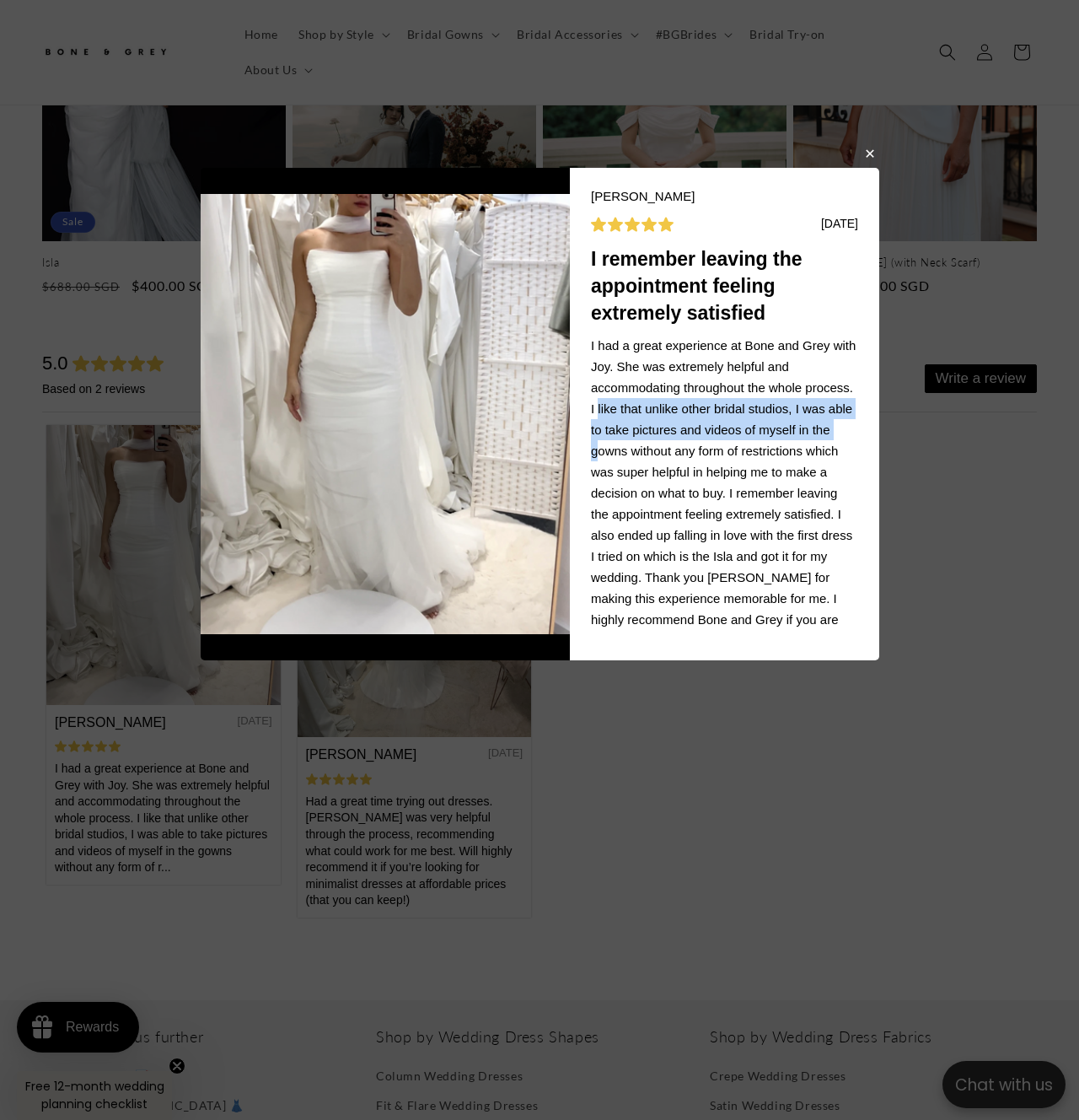
scroll to position [0, 0]
click at [866, 158] on button "button" at bounding box center [868, 152] width 10 height 20
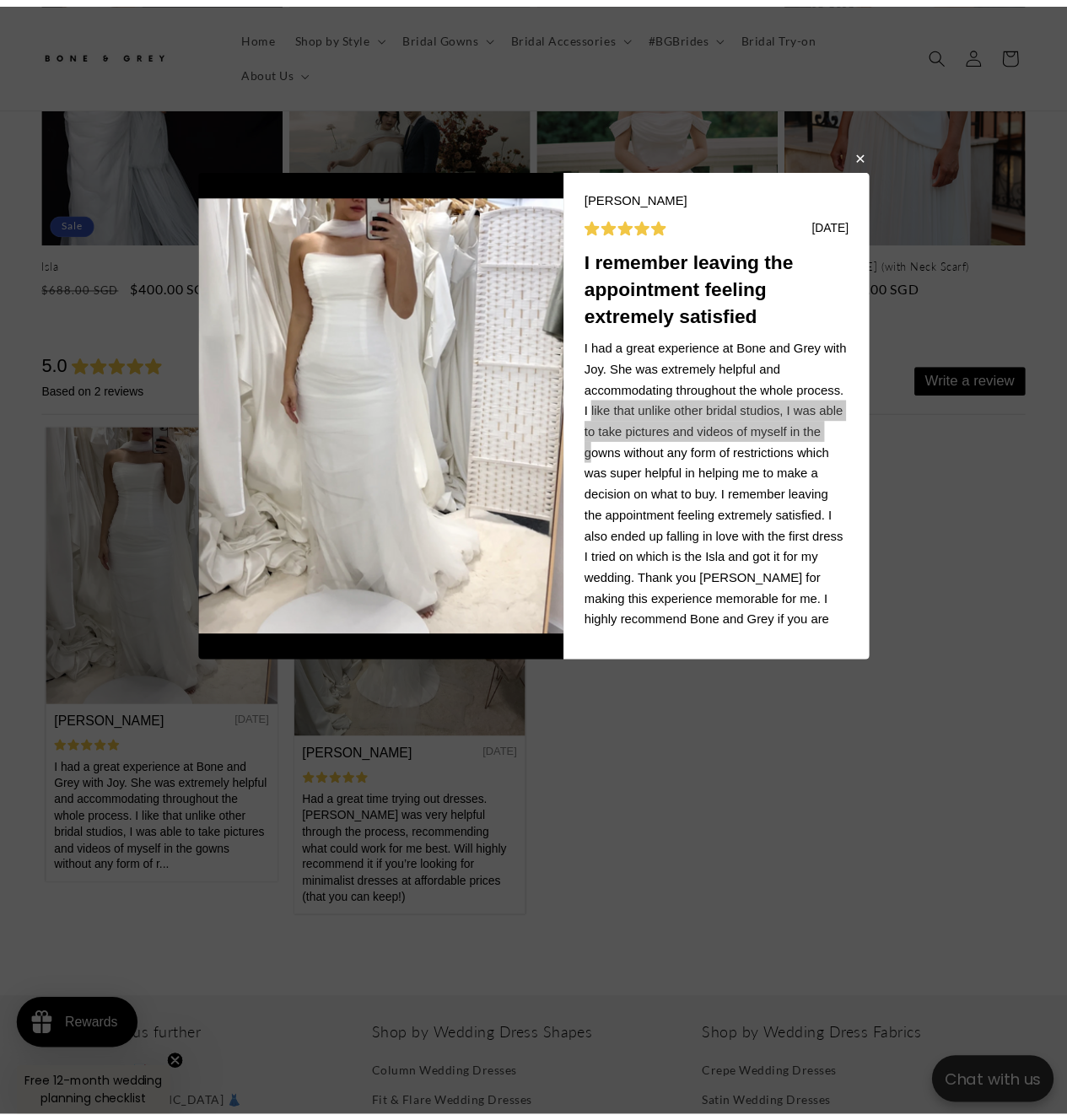
scroll to position [5583, 0]
